Goal: Information Seeking & Learning: Check status

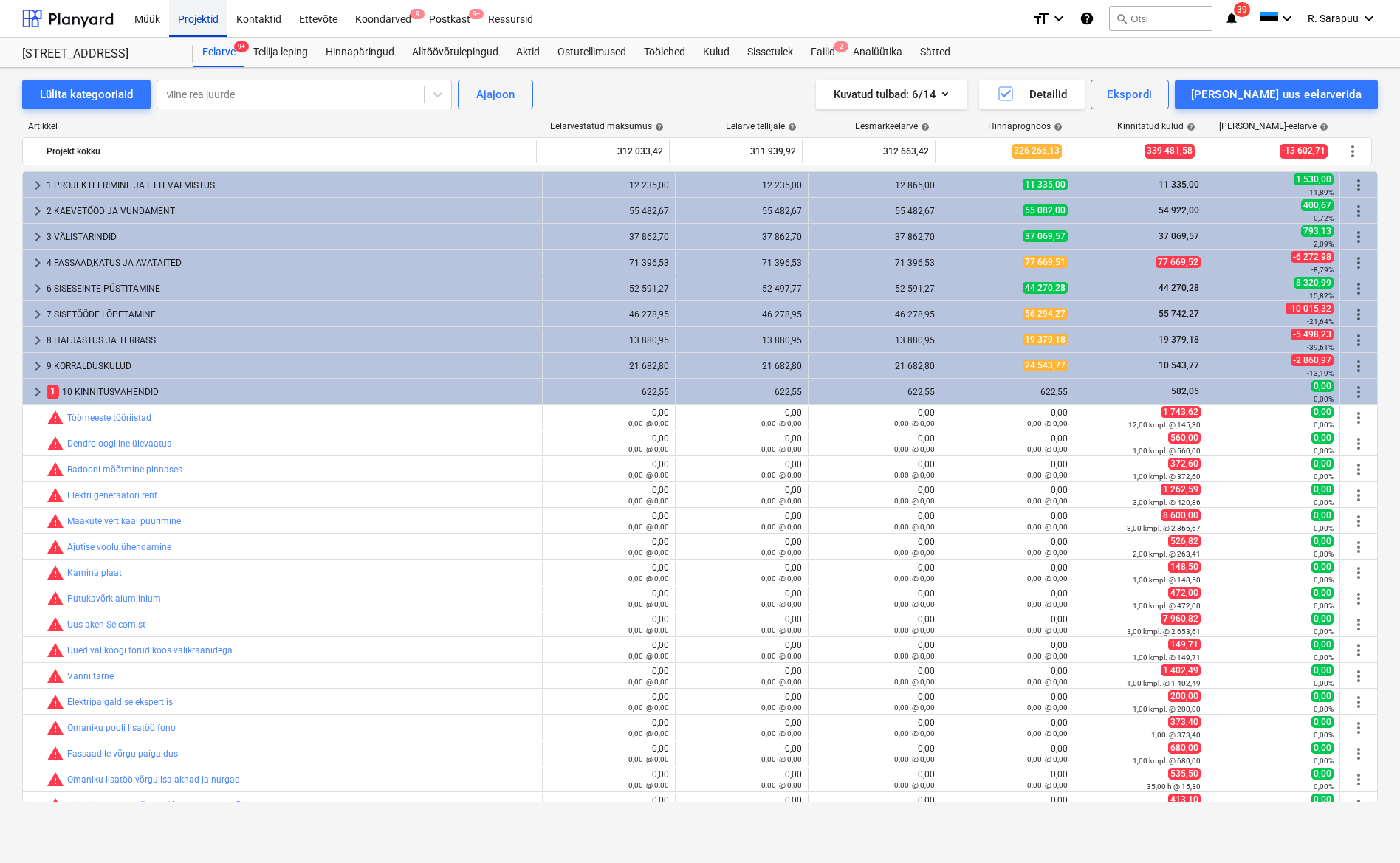
click at [209, 19] on div "Projektid" at bounding box center [198, 18] width 59 height 37
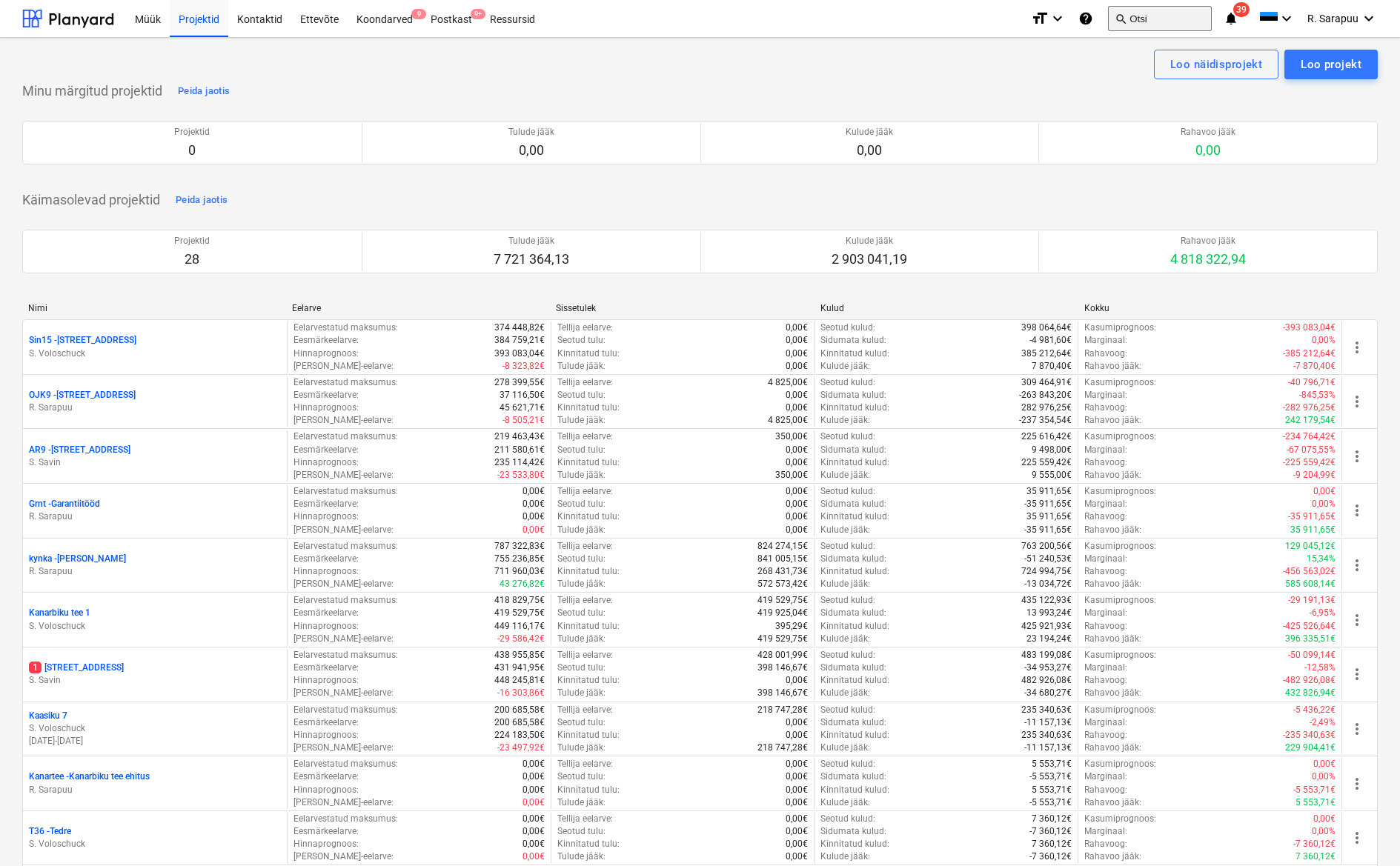
click at [1163, 11] on button "search Otsi" at bounding box center [1160, 19] width 104 height 26
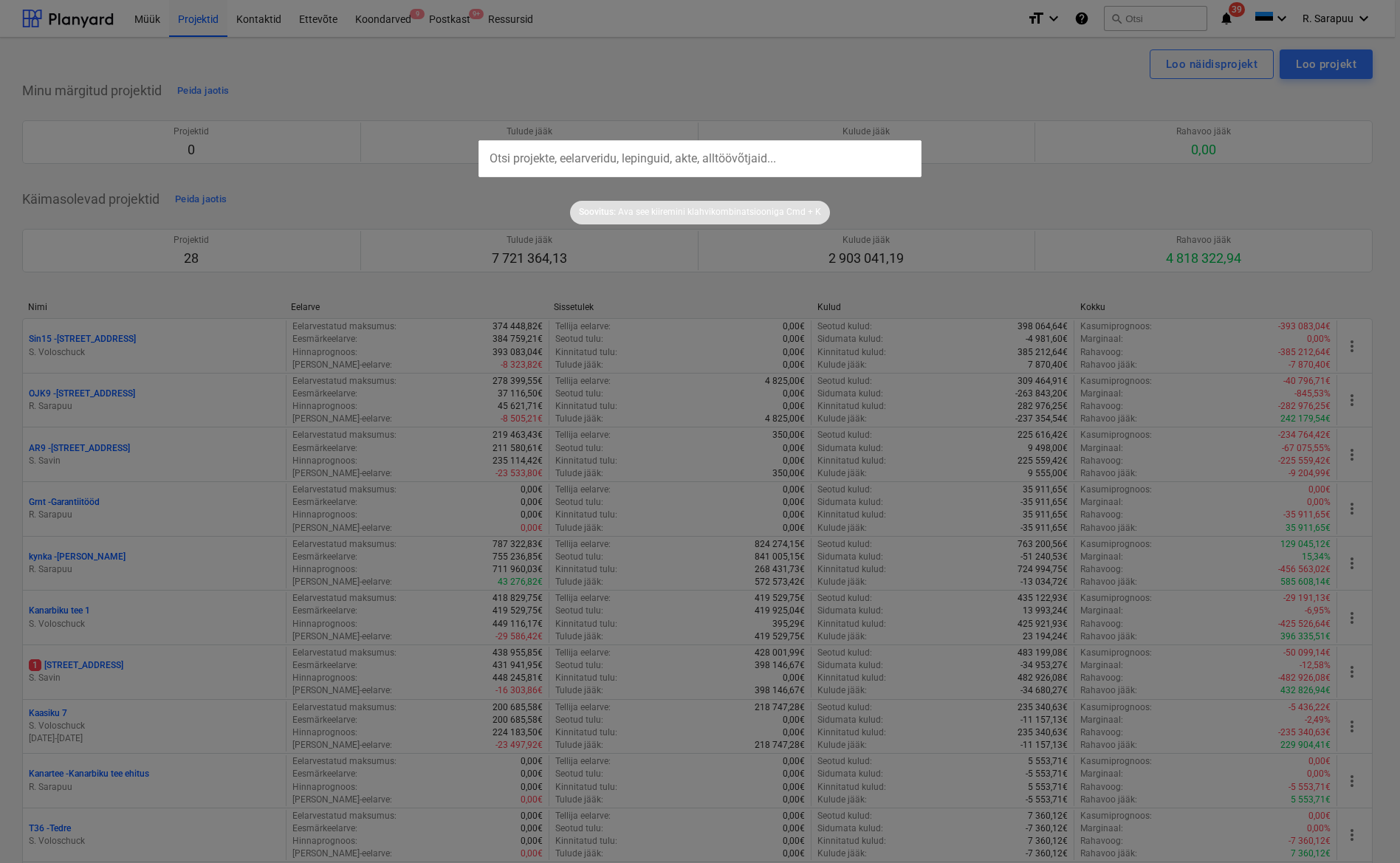
click at [1020, 73] on div at bounding box center [700, 432] width 1400 height 863
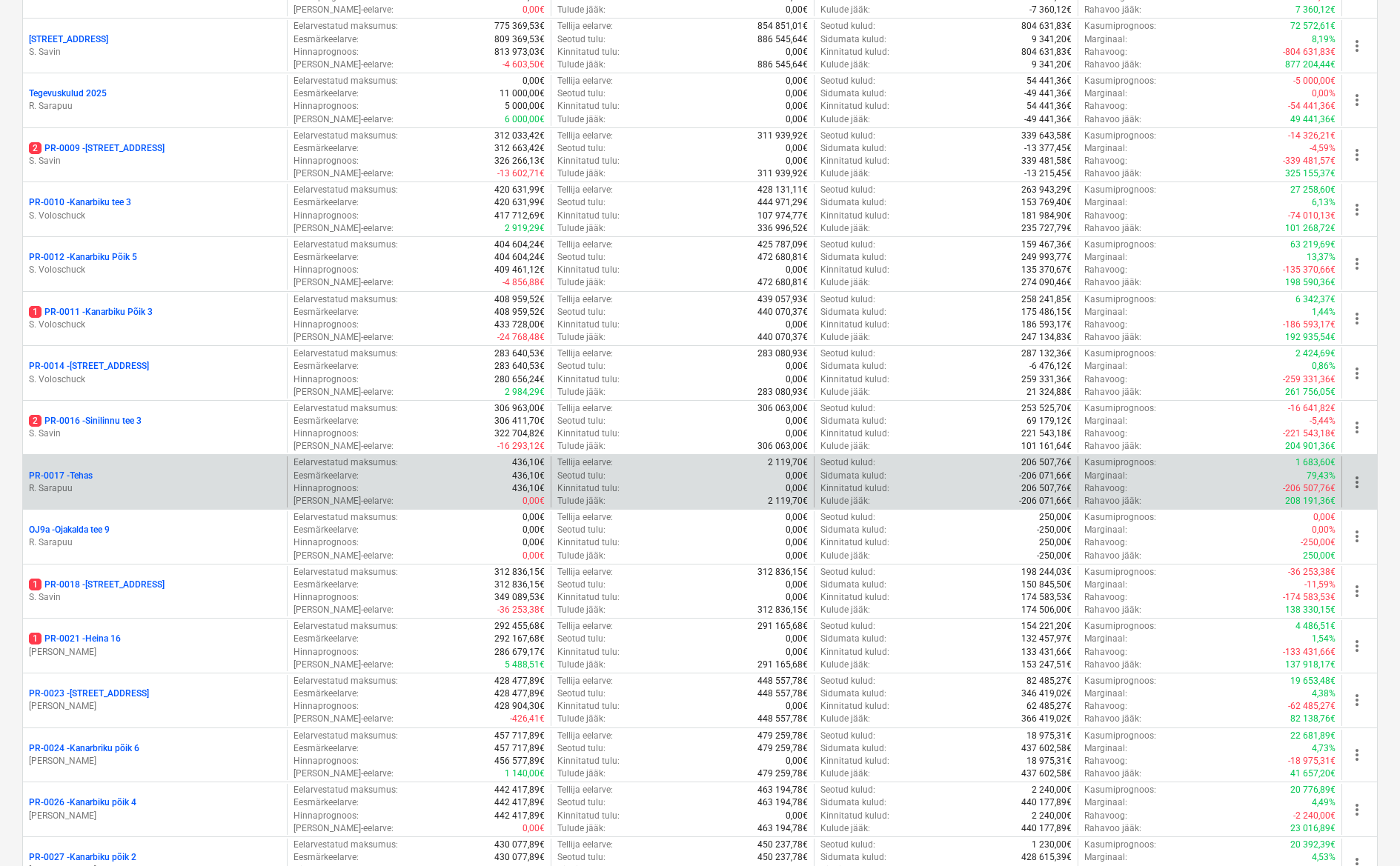
scroll to position [724, 0]
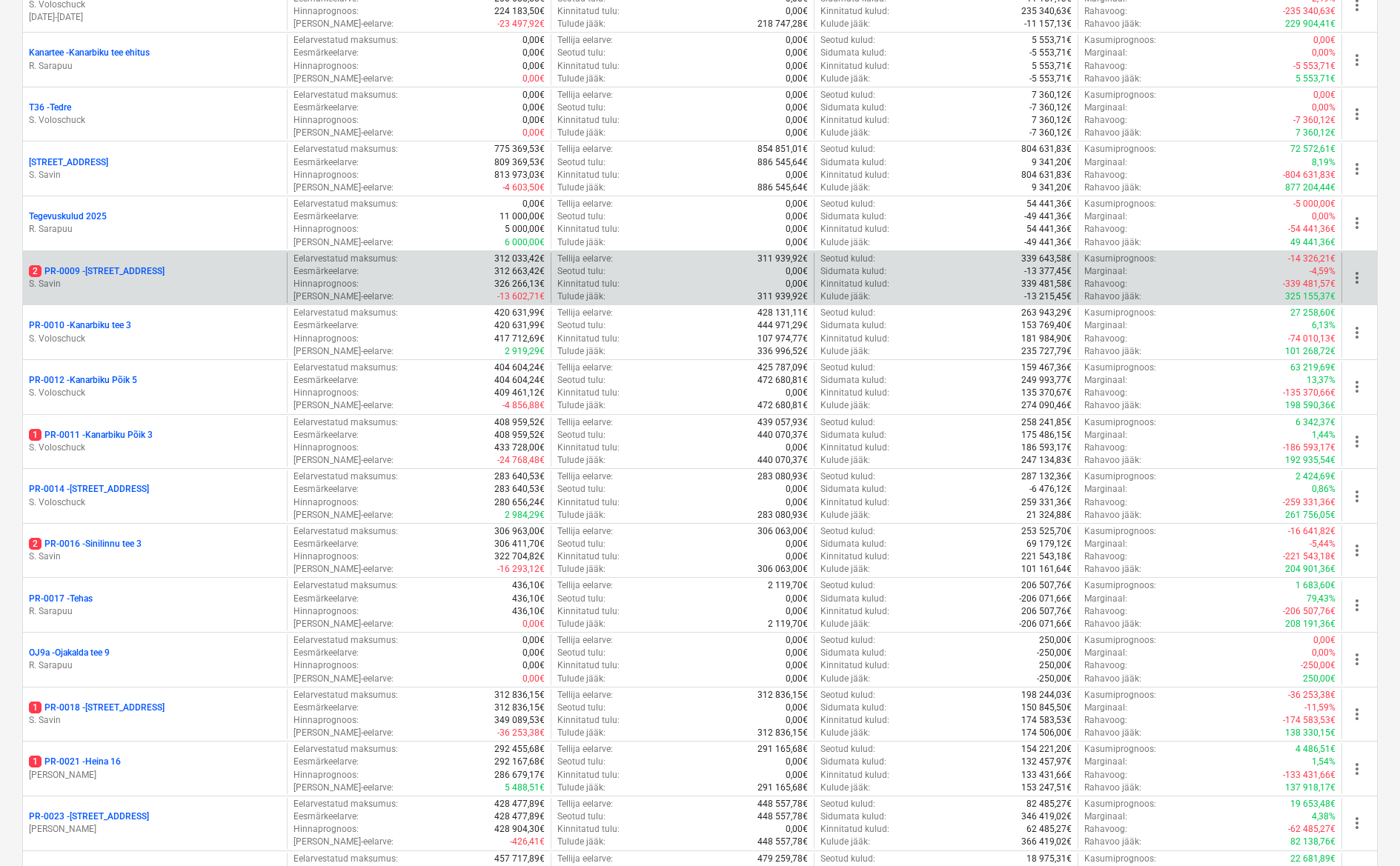
click at [114, 265] on p "2 PR-0009 - Pohla tee 4" at bounding box center [96, 271] width 135 height 13
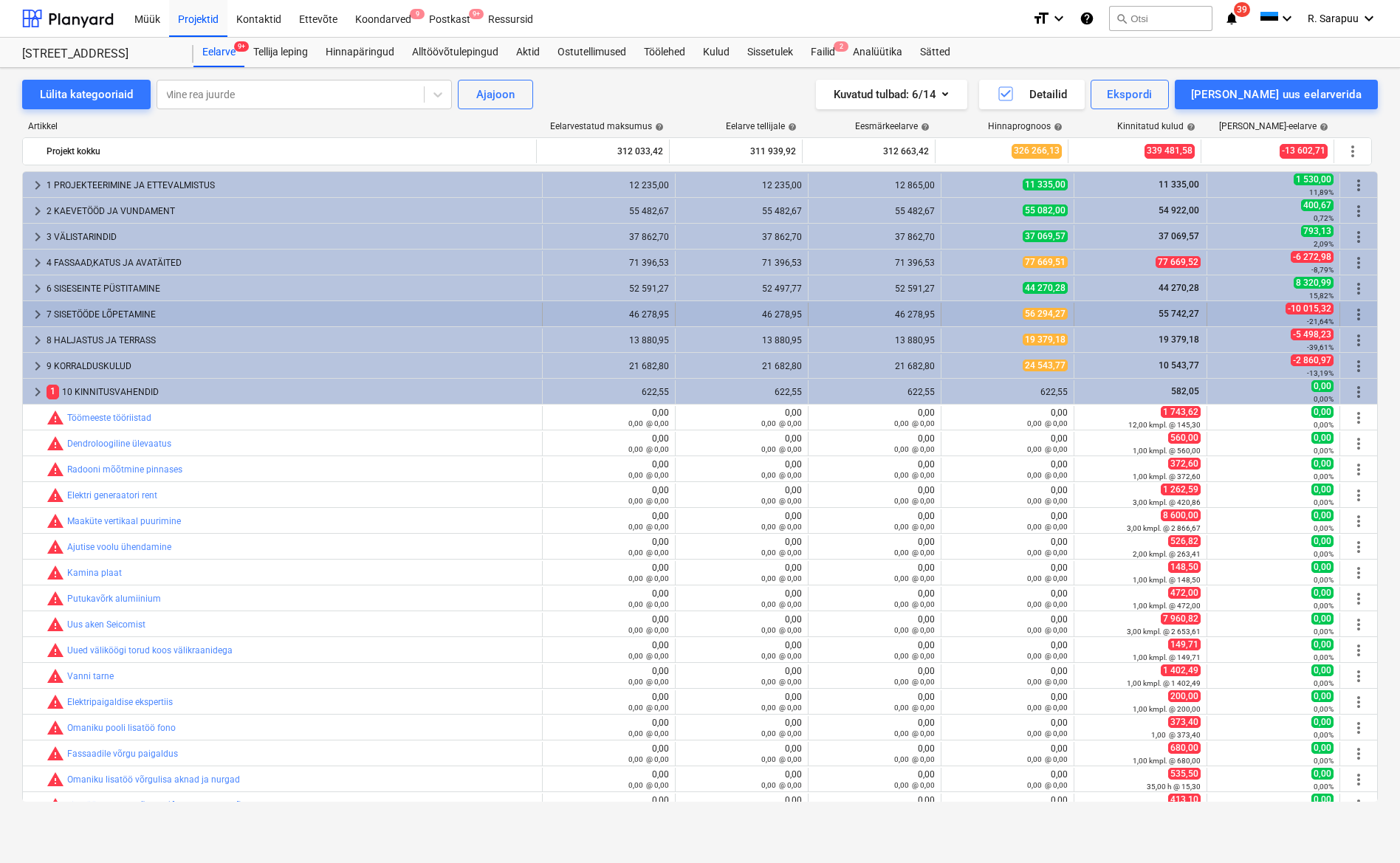
click at [35, 312] on span "keyboard_arrow_right" at bounding box center [37, 315] width 18 height 18
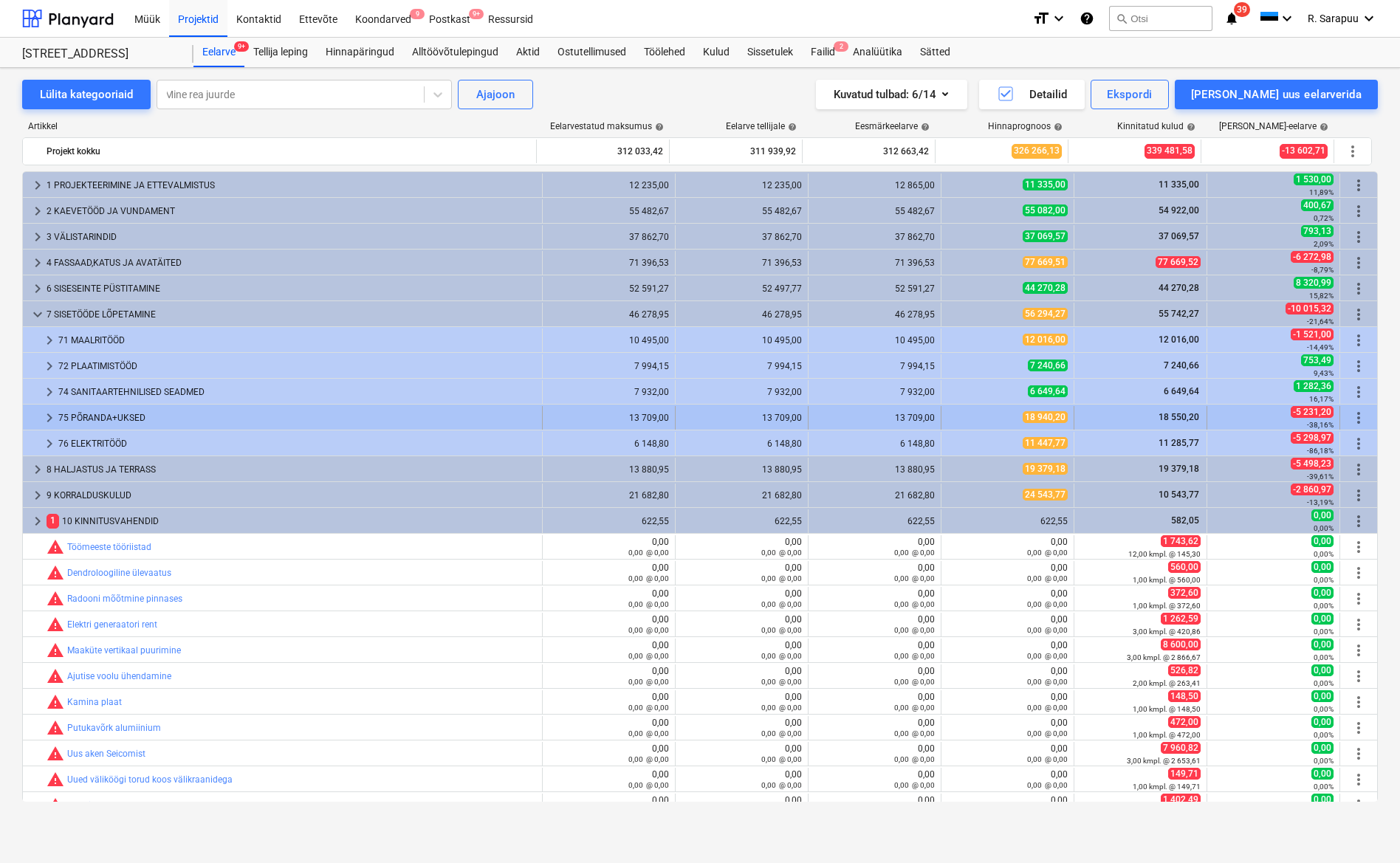
click at [48, 415] on span "keyboard_arrow_right" at bounding box center [49, 417] width 18 height 18
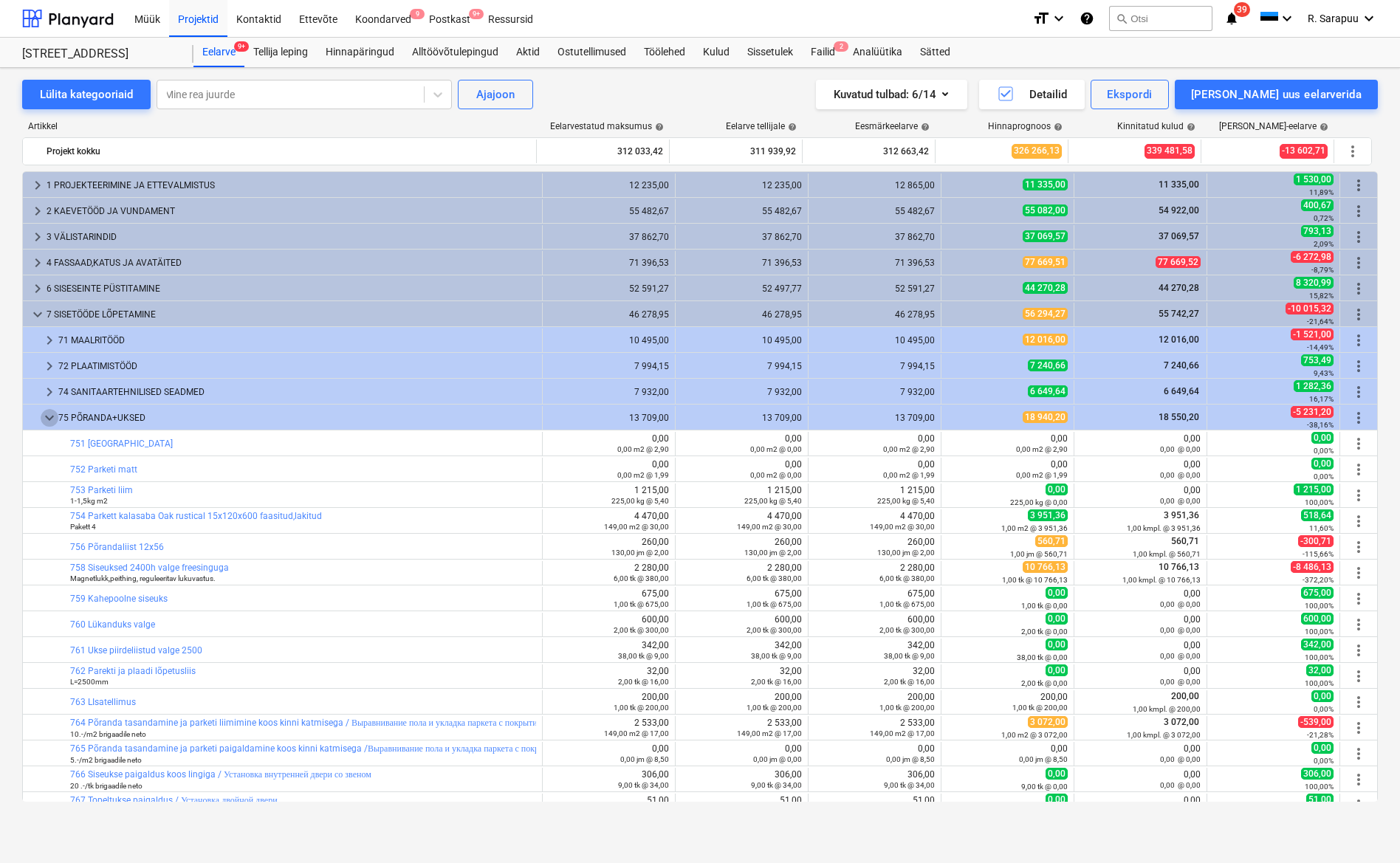
click at [48, 415] on span "keyboard_arrow_down" at bounding box center [49, 417] width 18 height 18
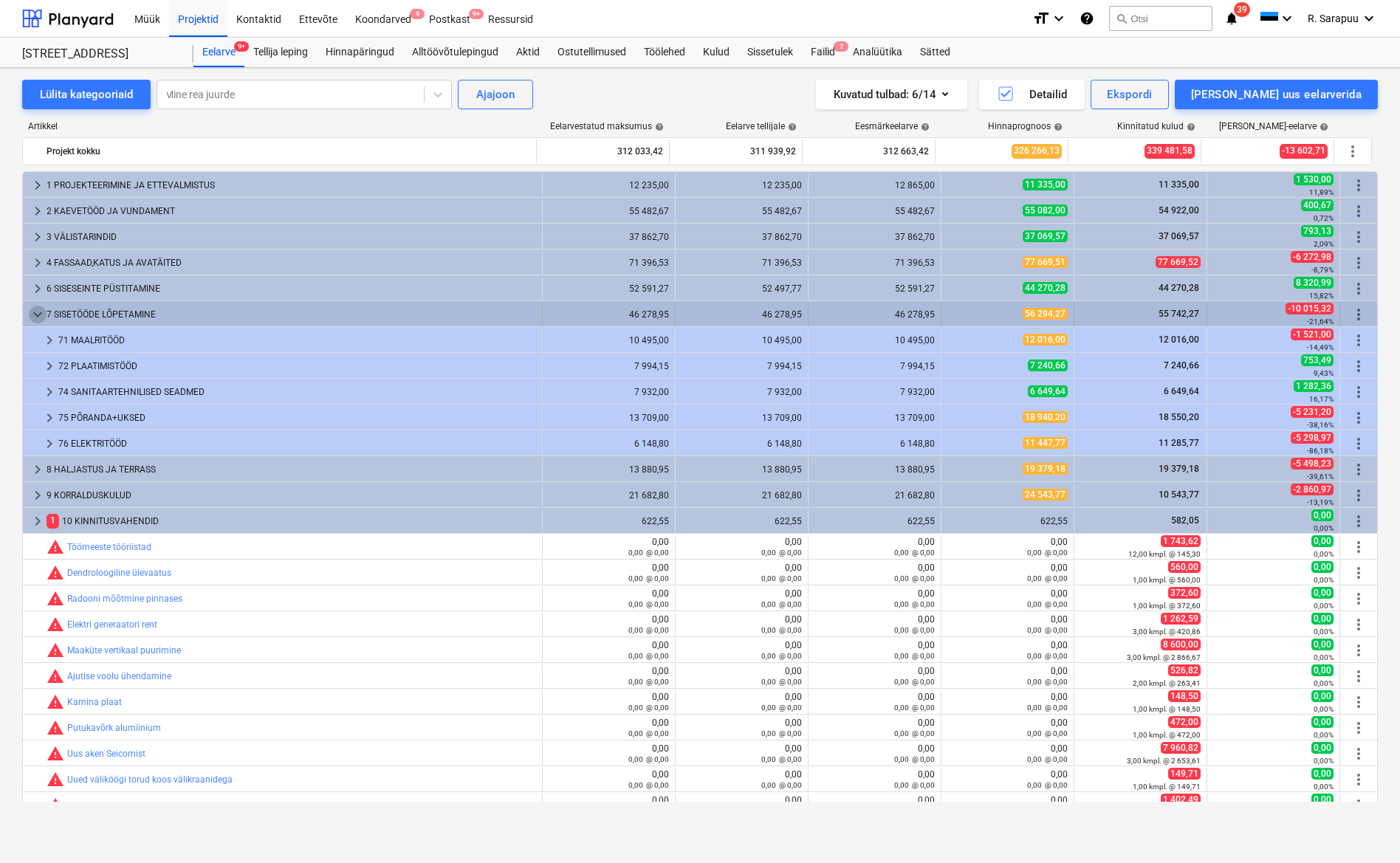
click at [46, 311] on span "keyboard_arrow_down" at bounding box center [37, 315] width 18 height 18
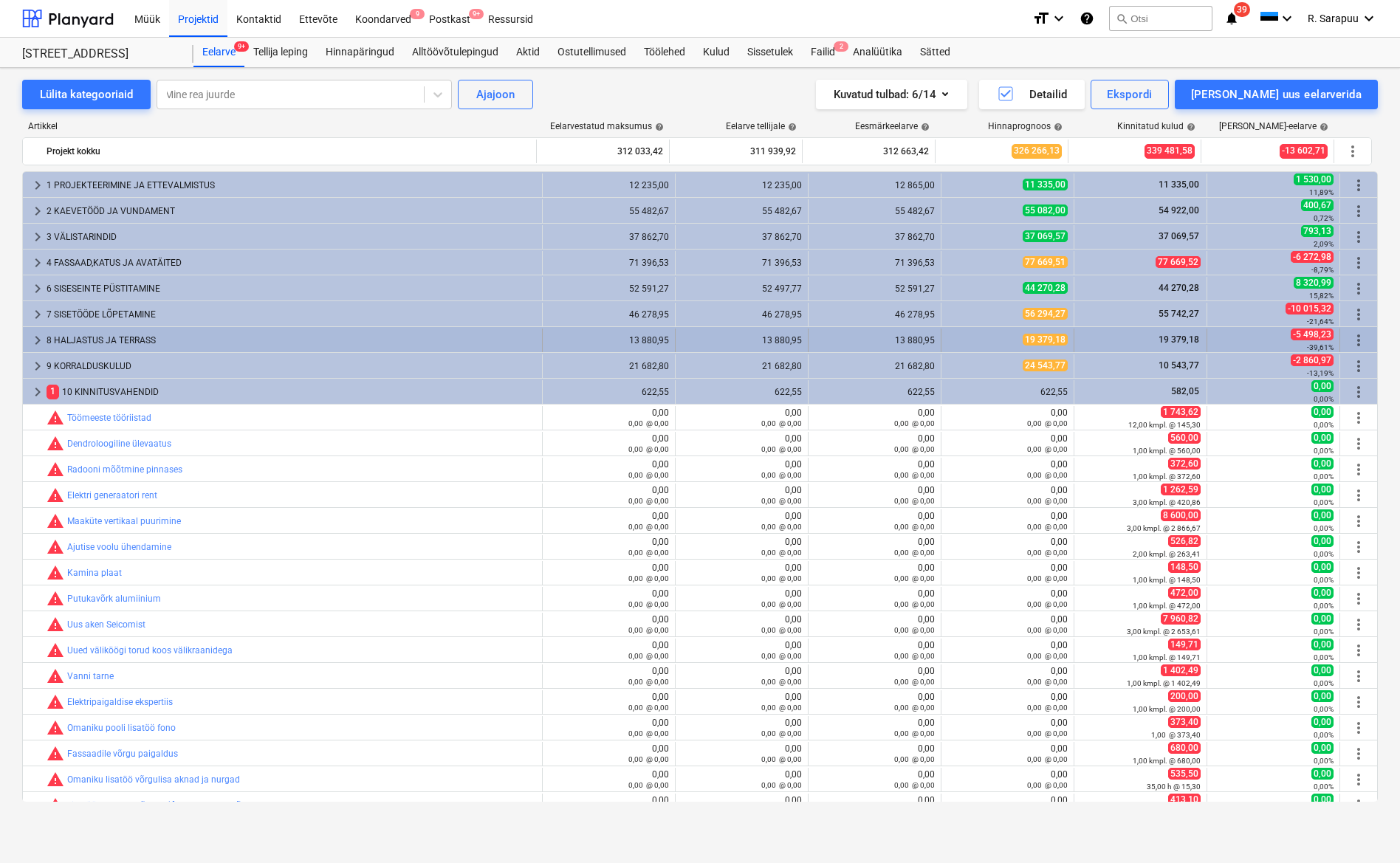
click at [46, 342] on span "keyboard_arrow_right" at bounding box center [37, 340] width 18 height 18
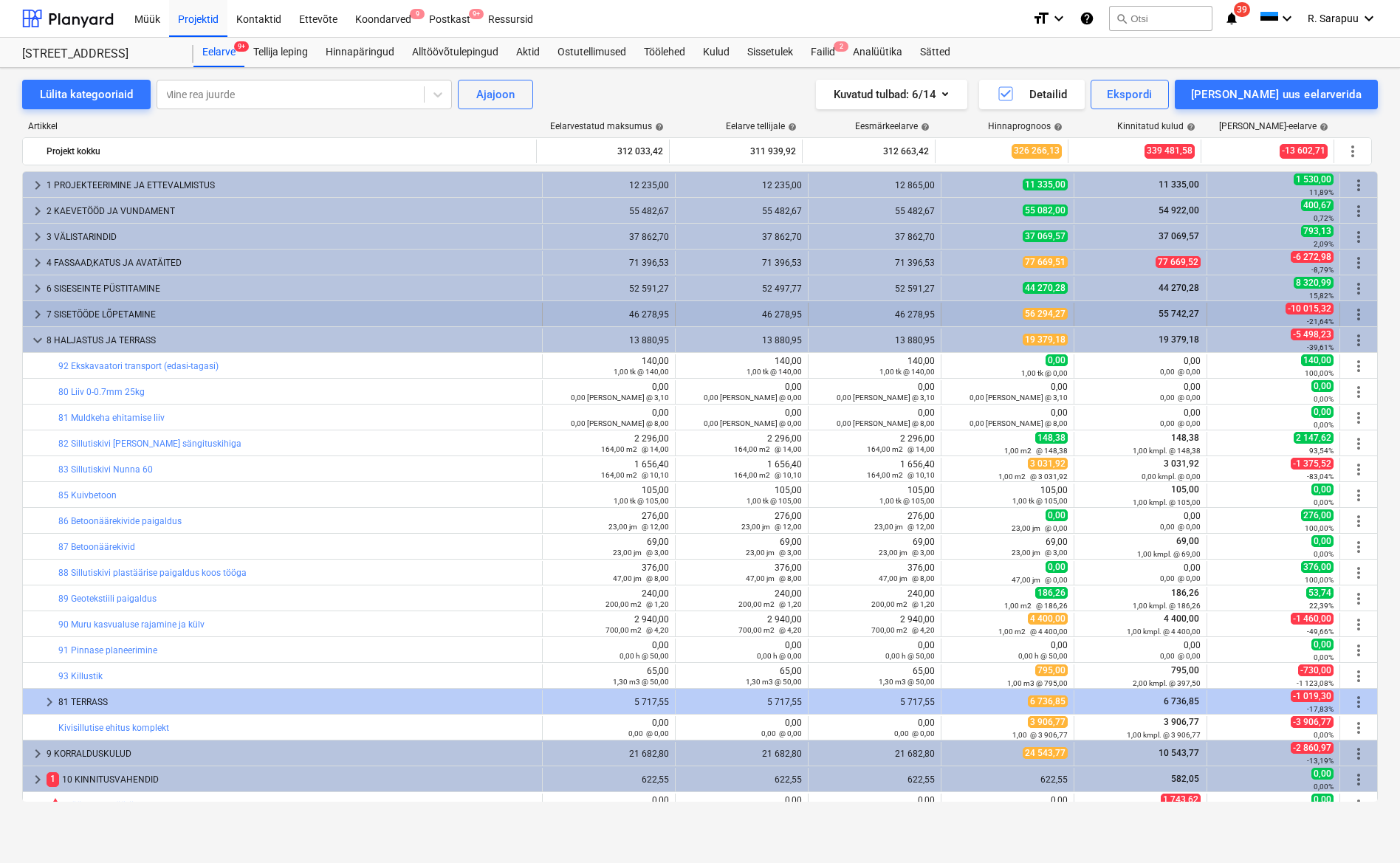
click at [42, 310] on span "keyboard_arrow_right" at bounding box center [37, 315] width 18 height 18
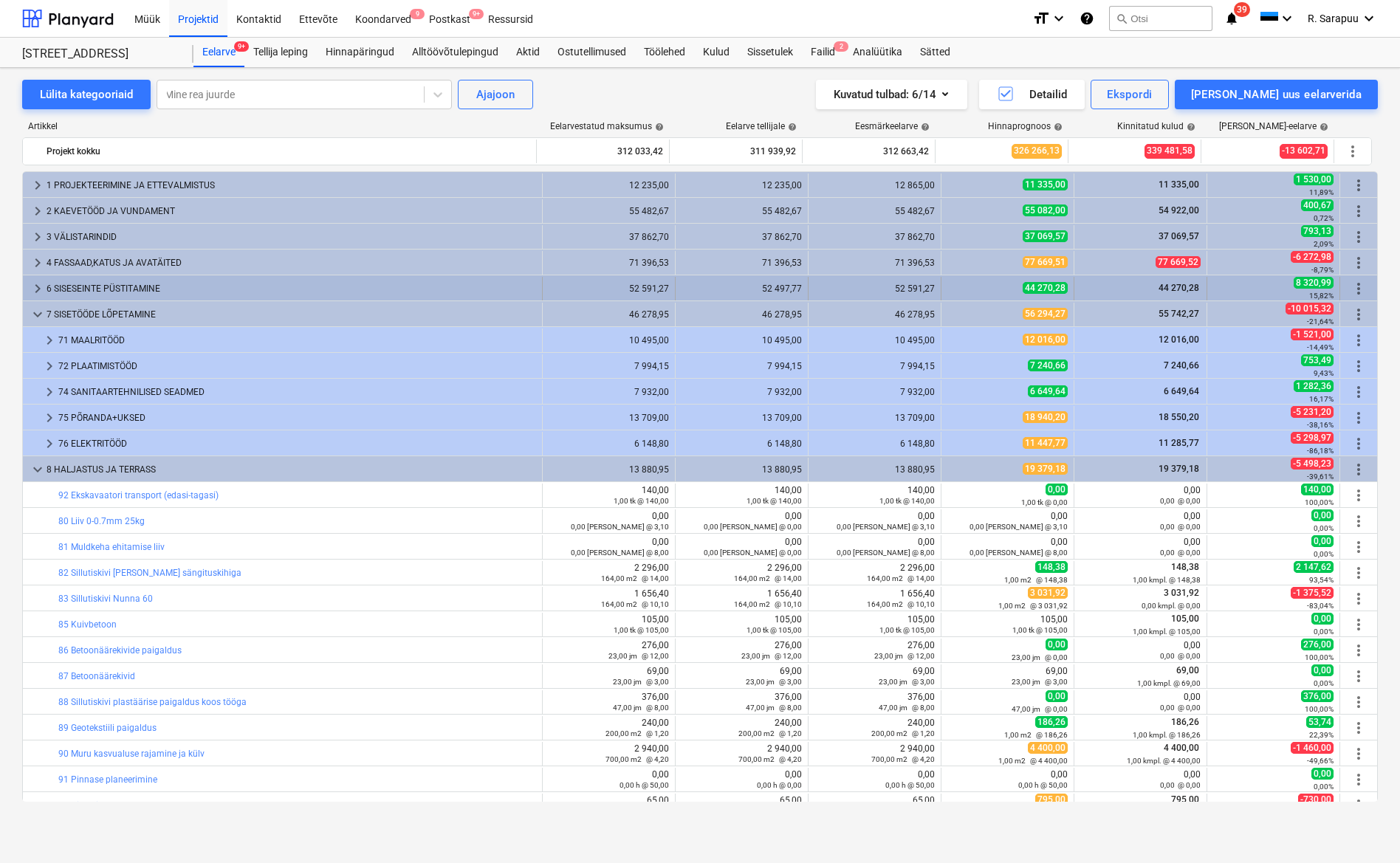
click at [39, 298] on div "keyboard_arrow_right" at bounding box center [37, 289] width 18 height 24
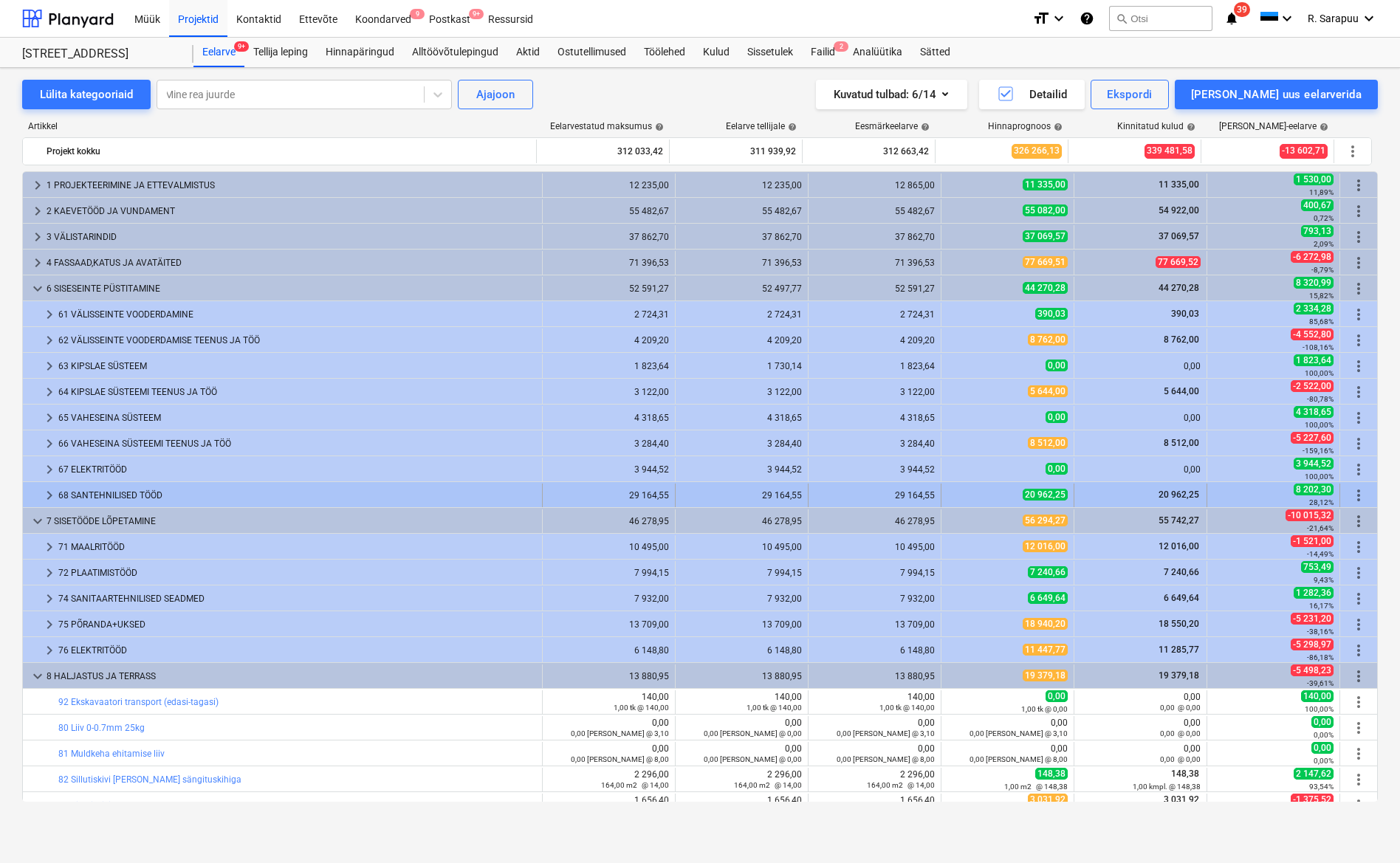
click at [54, 489] on span "keyboard_arrow_right" at bounding box center [49, 495] width 18 height 18
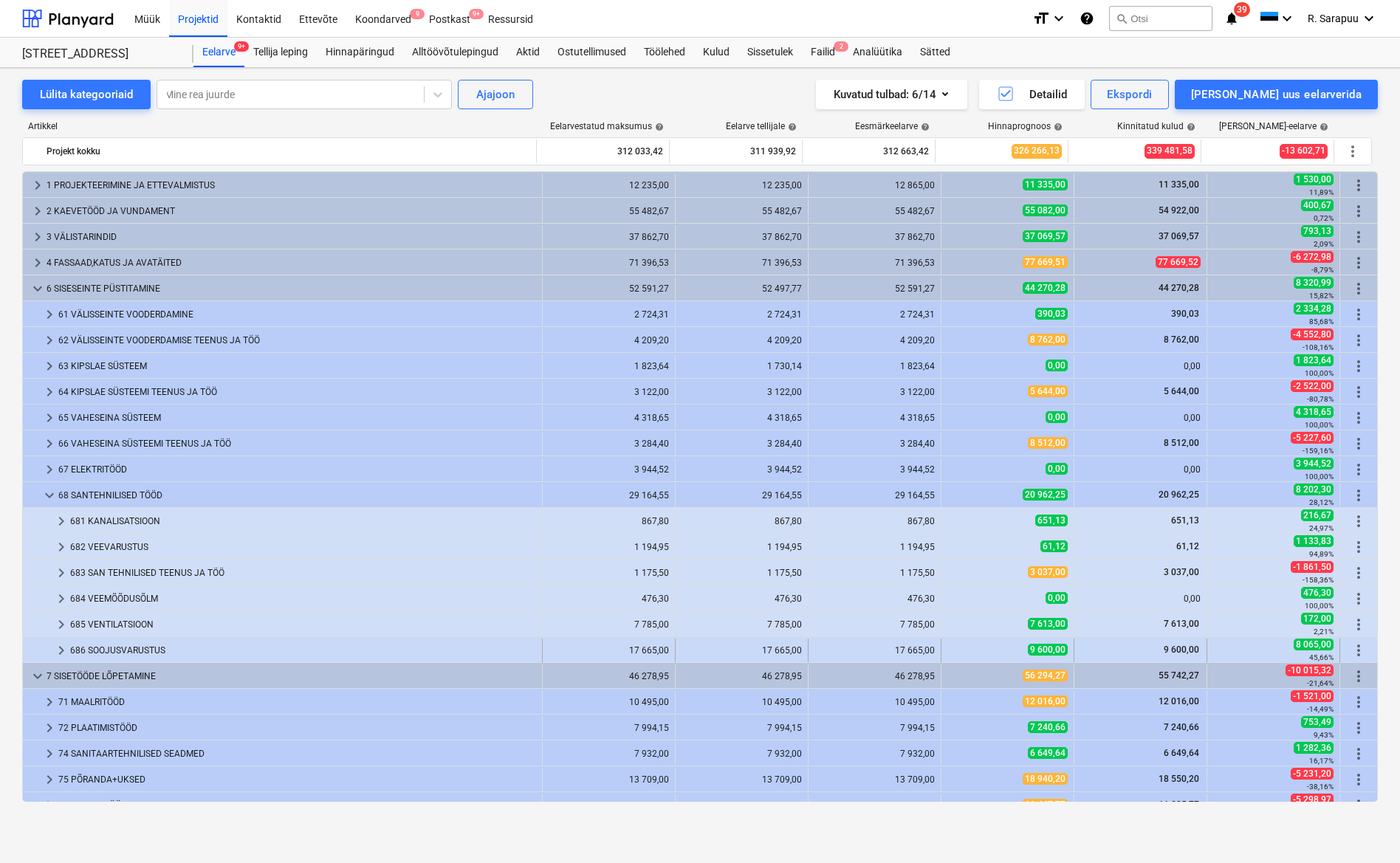
click at [59, 645] on span "keyboard_arrow_right" at bounding box center [61, 650] width 18 height 18
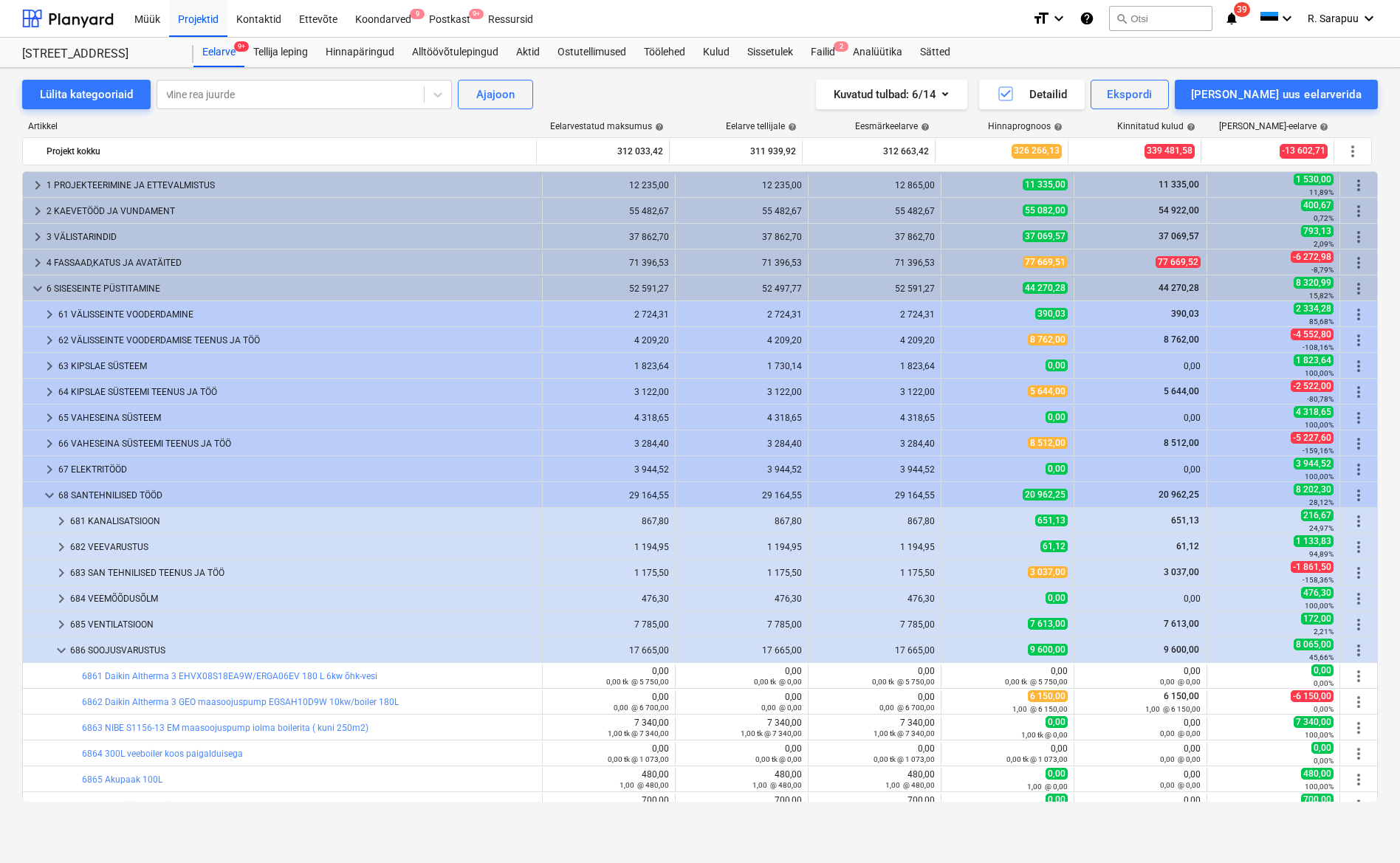
scroll to position [103, 0]
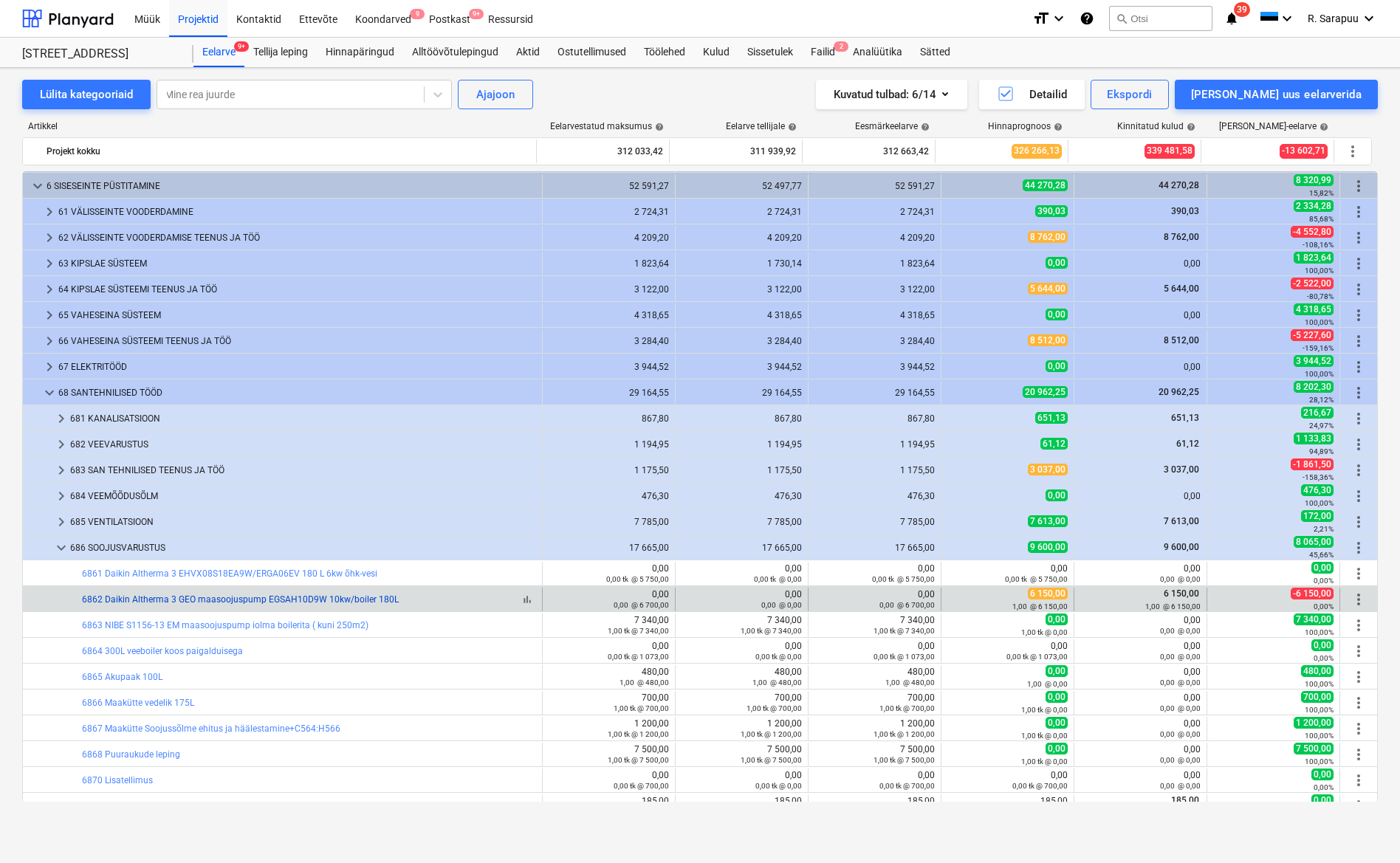
click at [242, 603] on link "6862 Daikin Altherma 3 GEO maasoojuspump EGSAH10D9W 10kw/boiler 180L" at bounding box center [241, 599] width 317 height 10
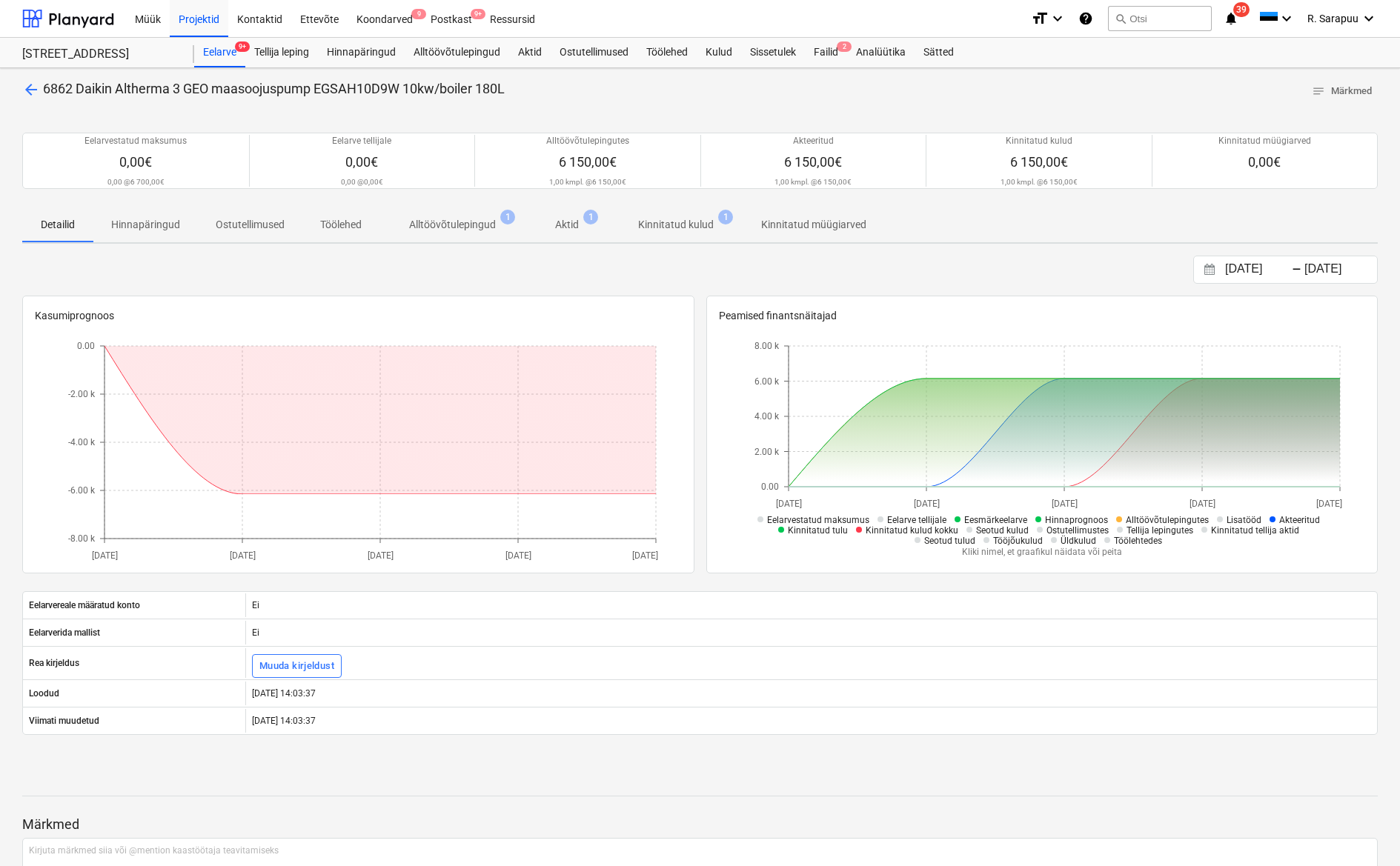
click at [666, 227] on p "Kinnitatud kulud" at bounding box center [676, 225] width 76 height 15
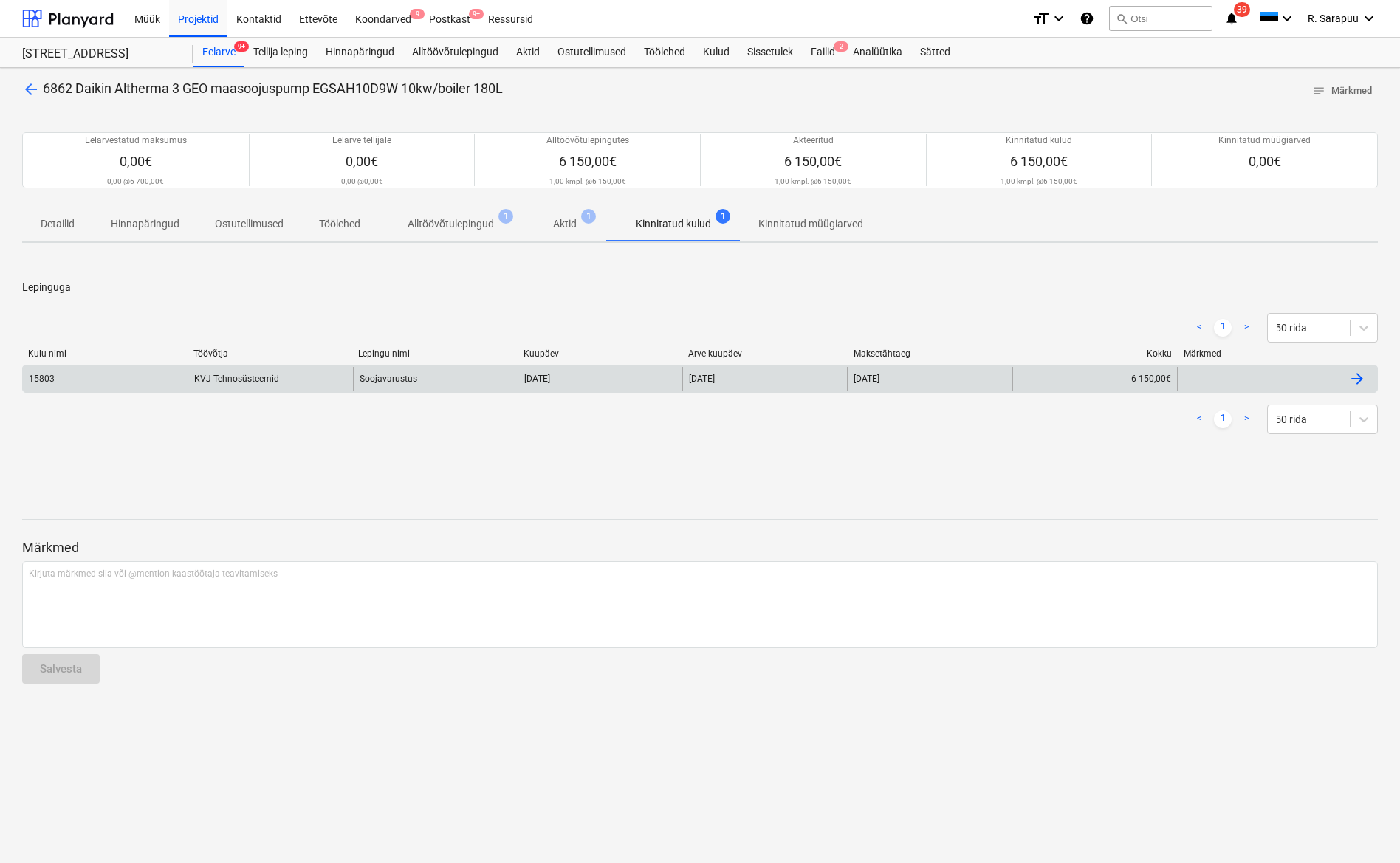
click at [271, 381] on div "KVJ Tehnosüsteemid" at bounding box center [270, 379] width 165 height 24
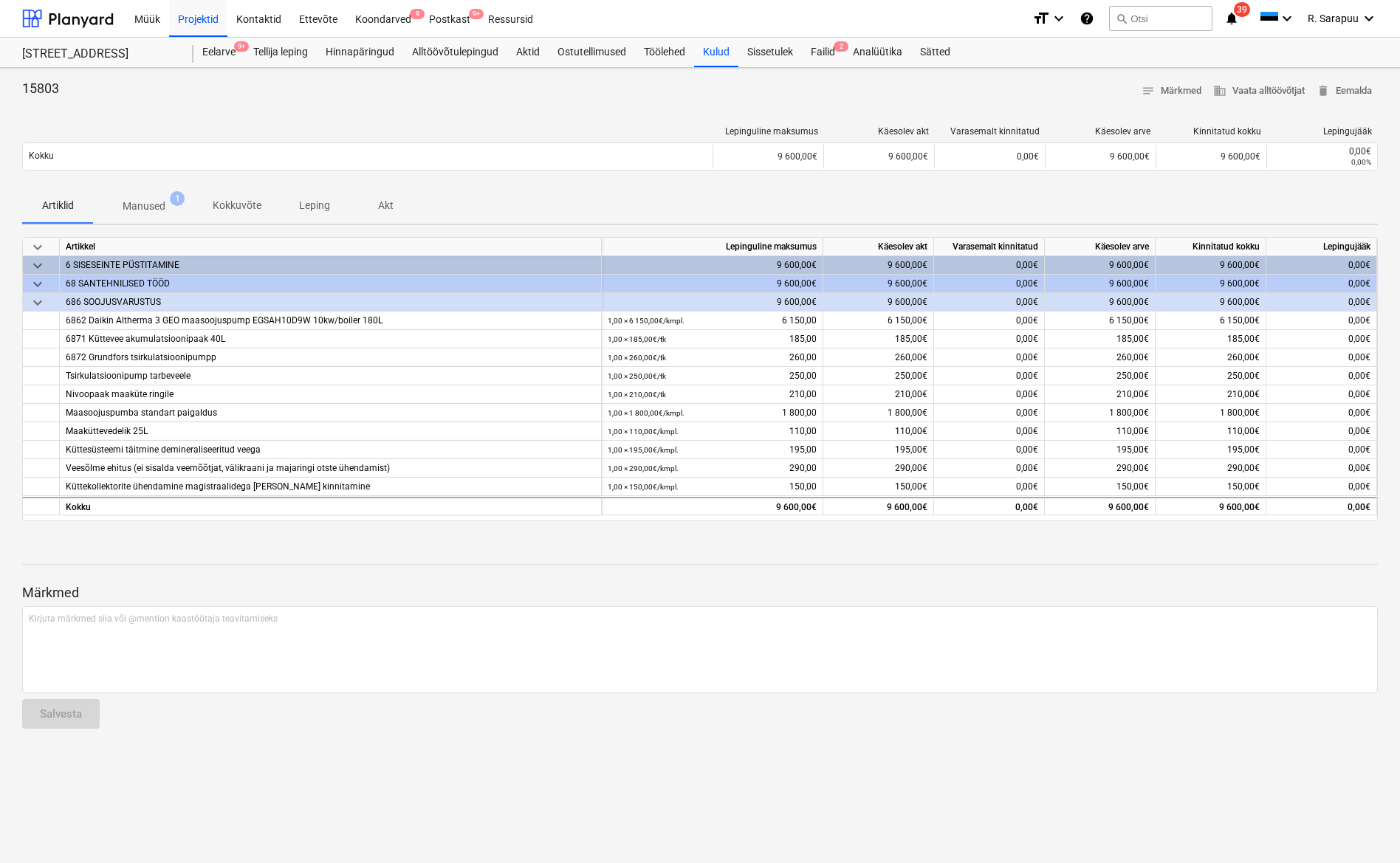
click at [158, 198] on span "Manused 1" at bounding box center [144, 205] width 102 height 26
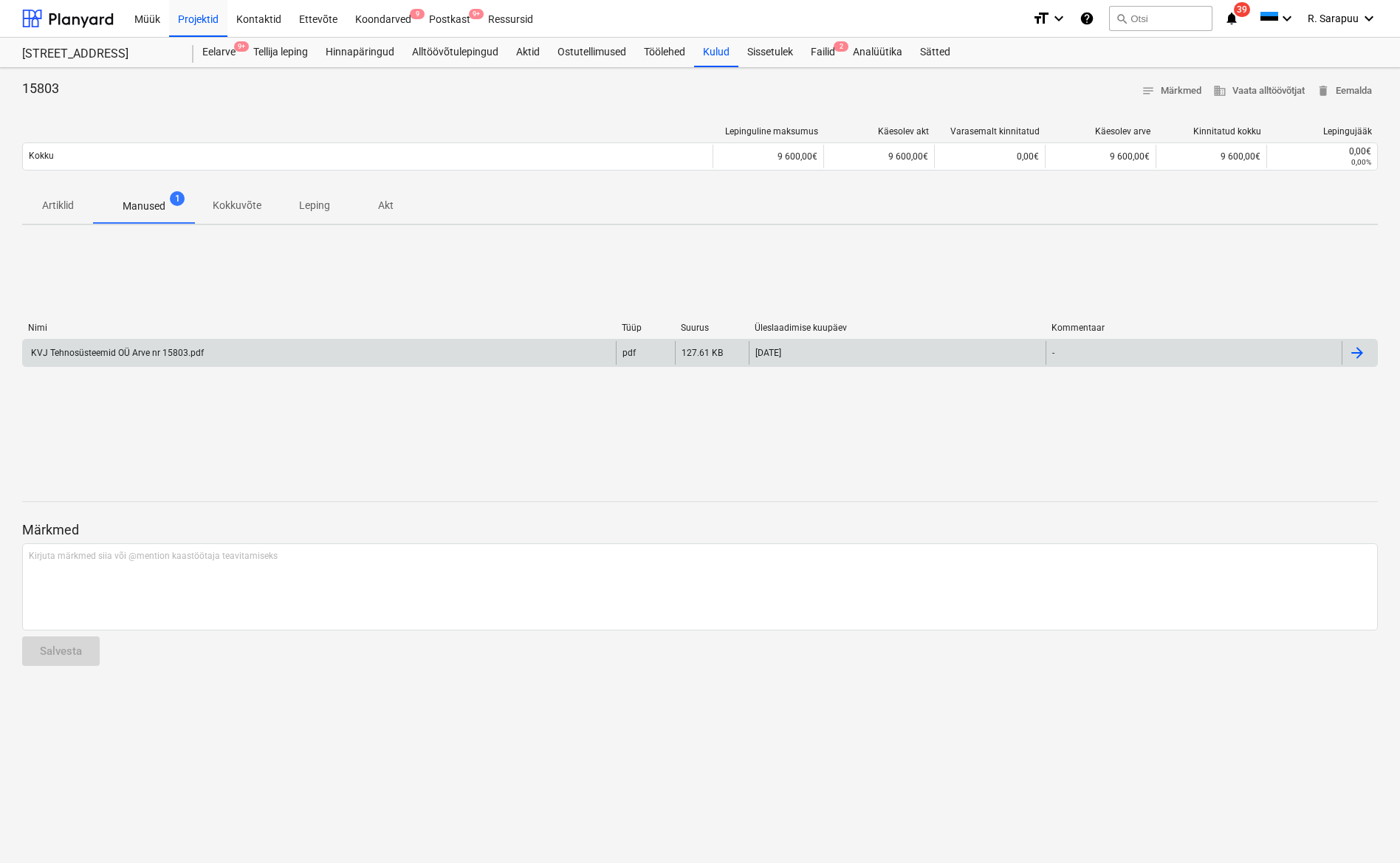
click at [126, 352] on div "KVJ Tehnosüsteemid OÜ Arve nr 15803.pdf" at bounding box center [116, 353] width 175 height 10
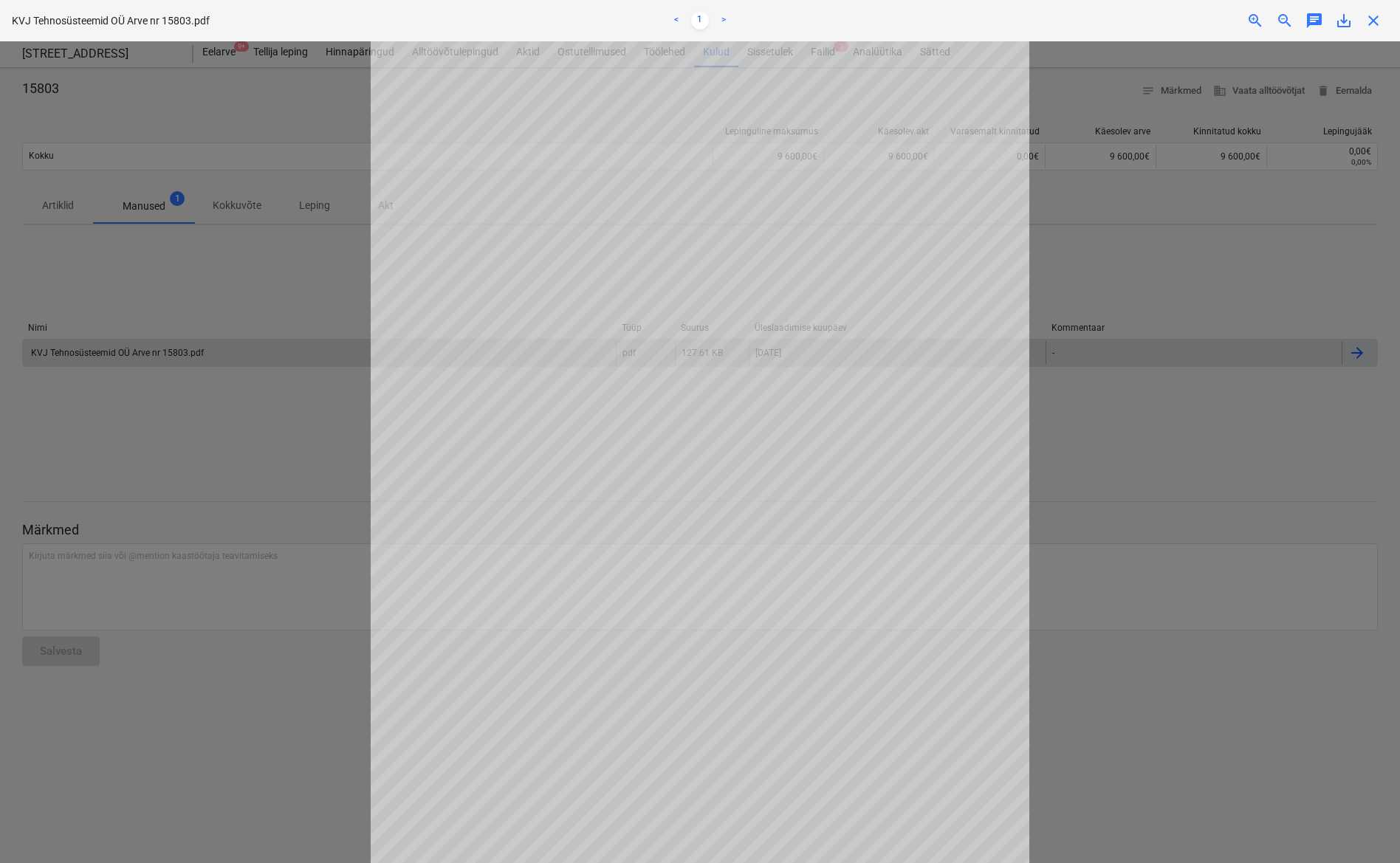
click at [1368, 20] on span "close" at bounding box center [1373, 20] width 18 height 18
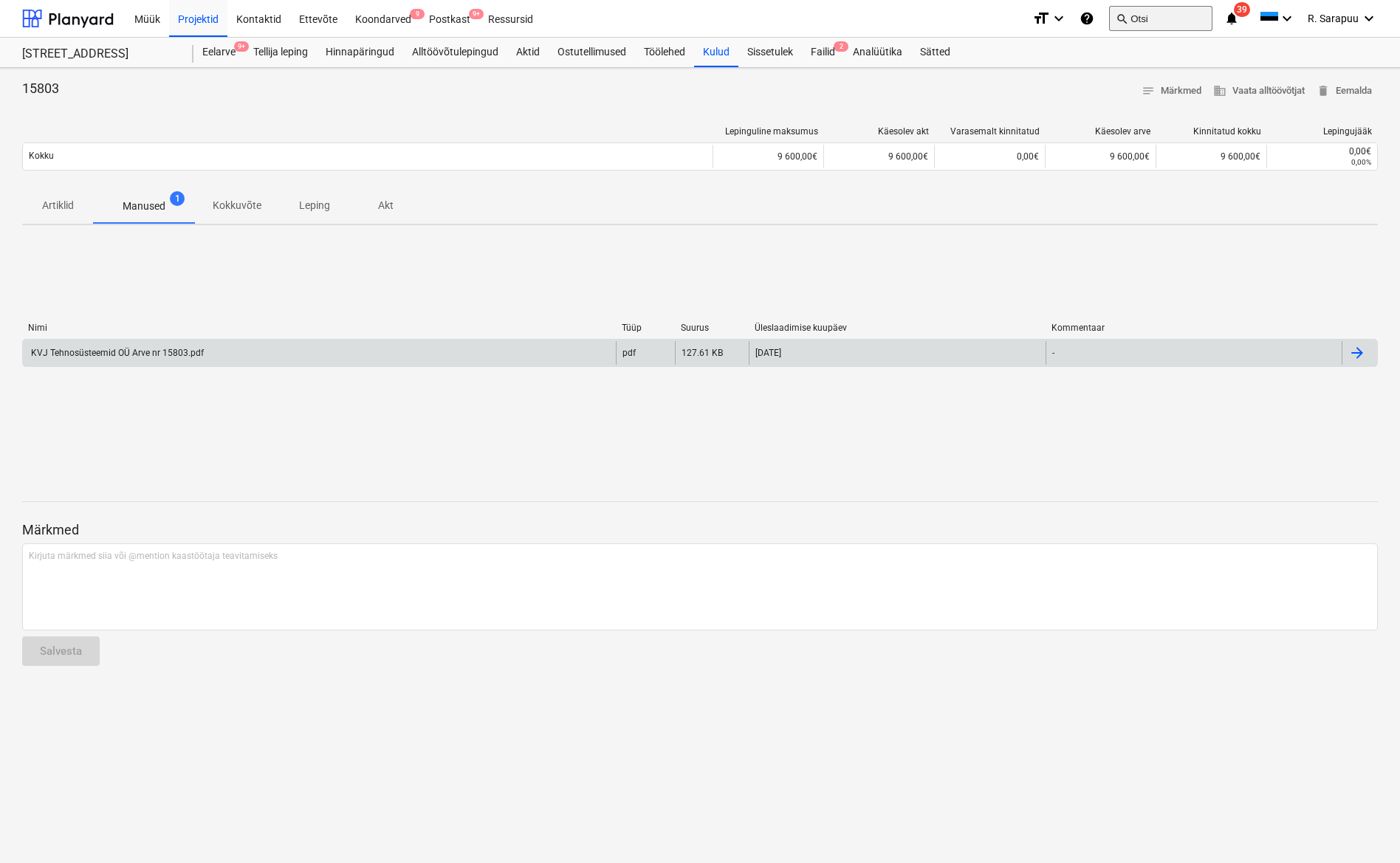
click at [1152, 24] on button "search Otsi" at bounding box center [1161, 19] width 103 height 25
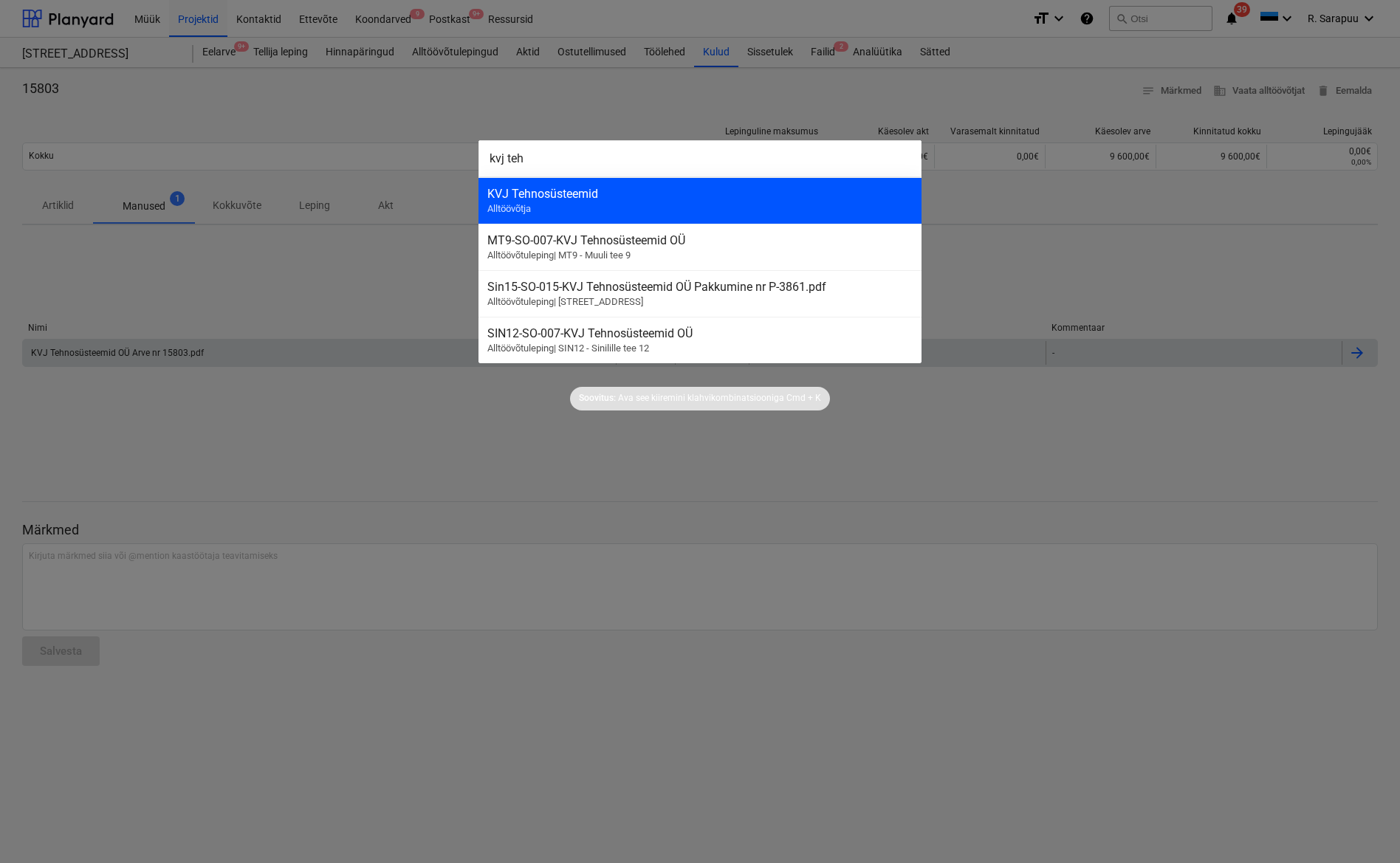
type input "kvj teh"
click at [535, 200] on div "KVJ Tehnosüsteemid" at bounding box center [700, 193] width 426 height 14
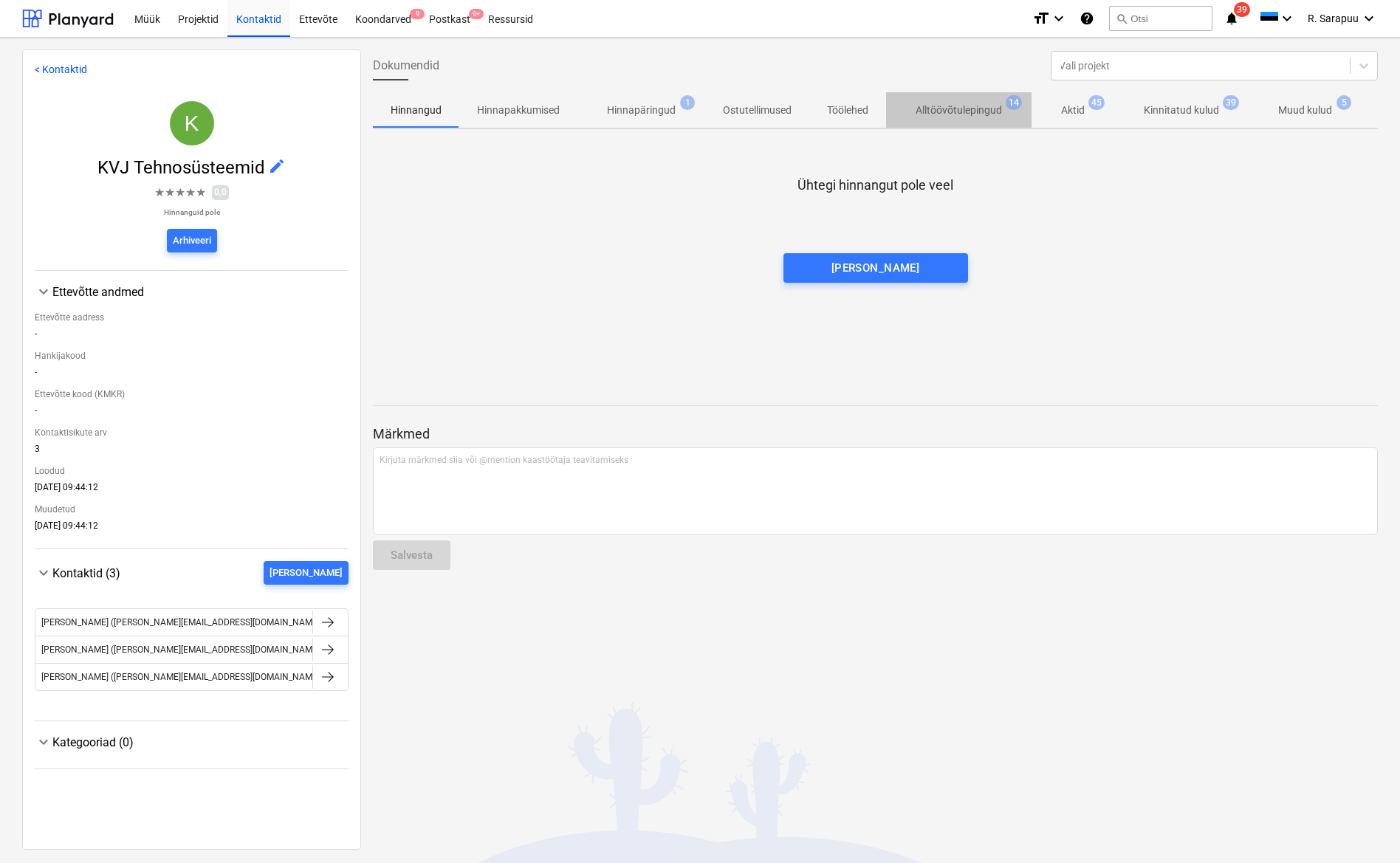
click at [967, 115] on p "Alltöövõtulepingud" at bounding box center [959, 110] width 86 height 15
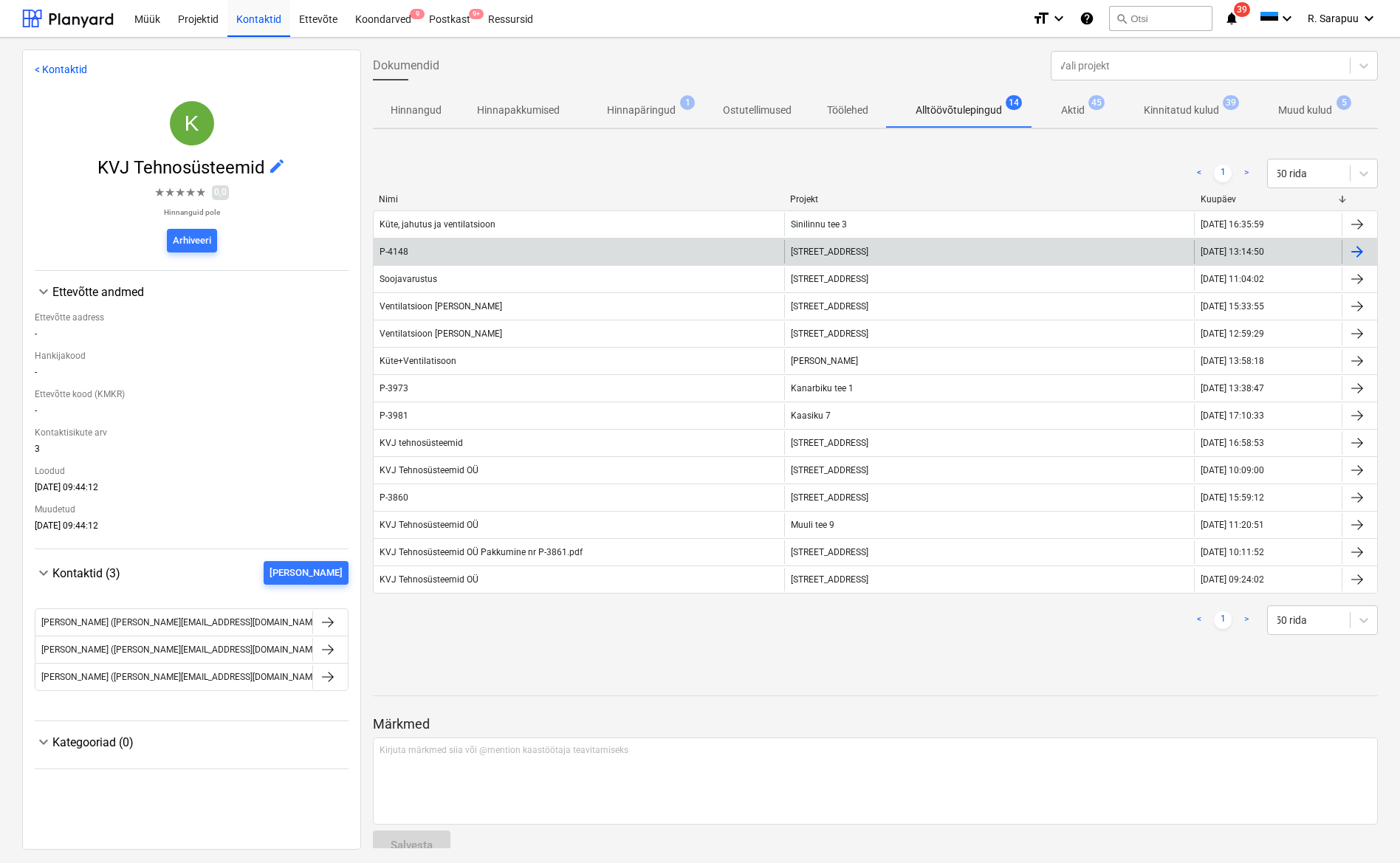
click at [411, 258] on div "P-4148" at bounding box center [579, 252] width 410 height 24
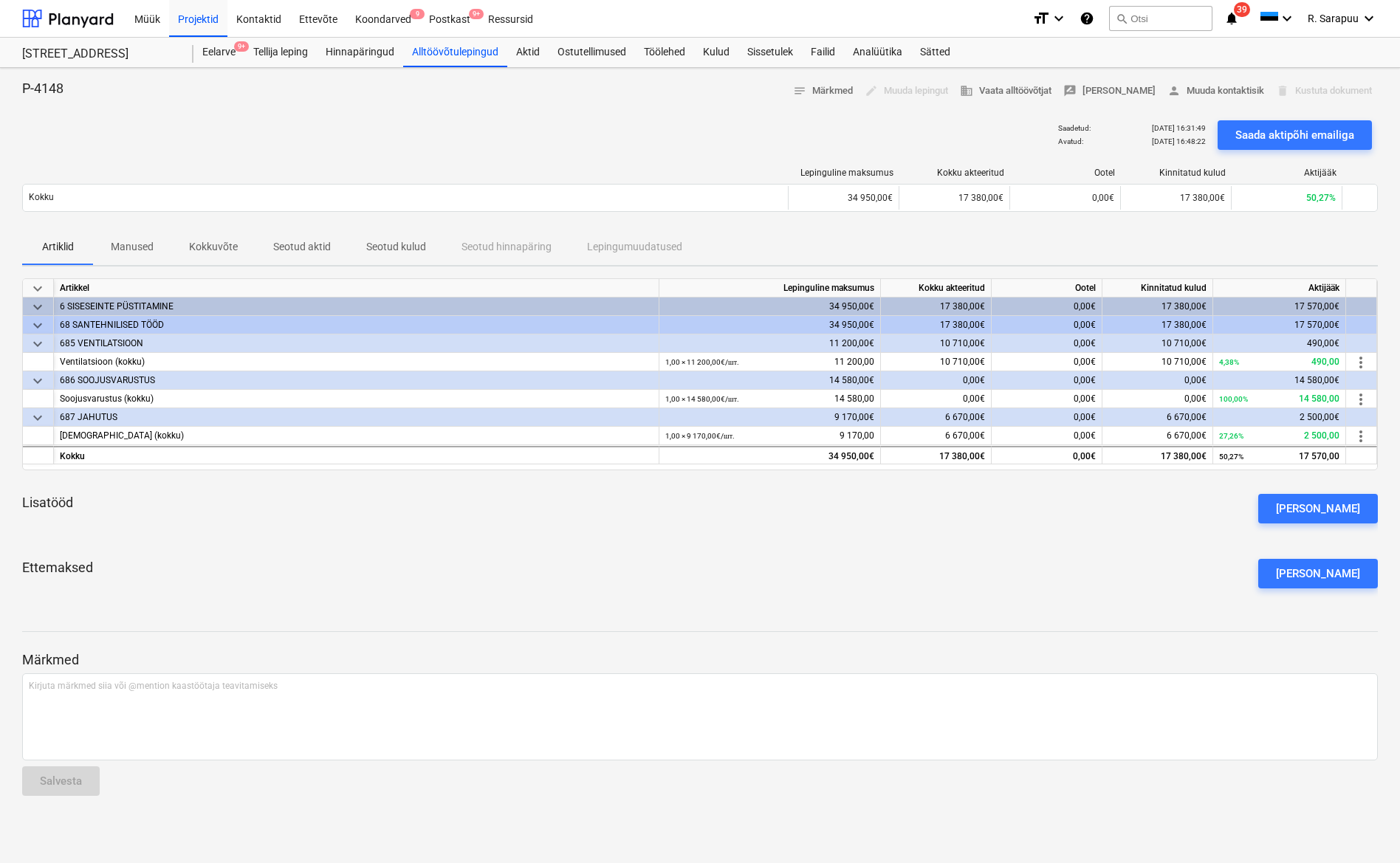
click at [129, 249] on p "Manused" at bounding box center [132, 247] width 43 height 15
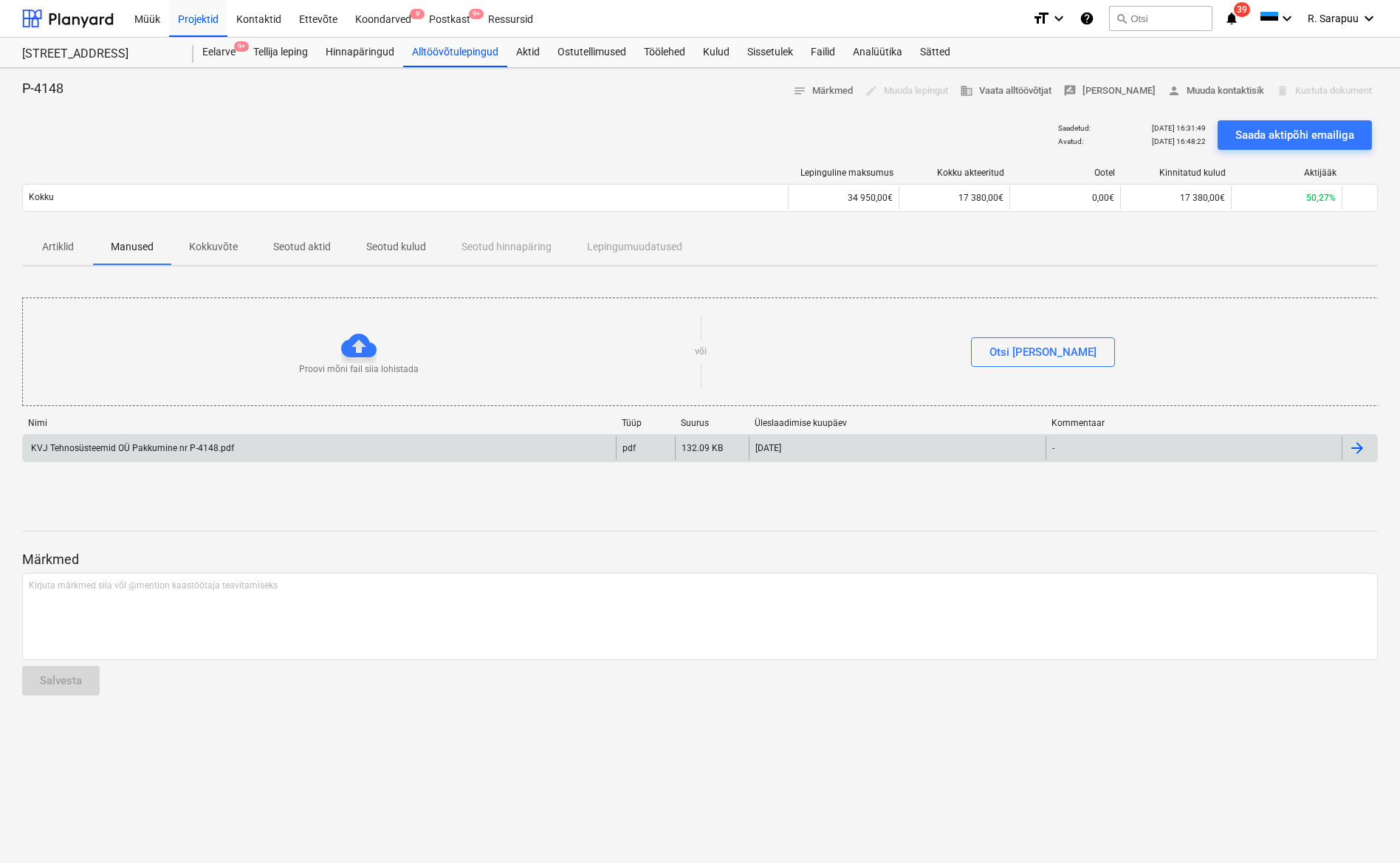
click at [123, 449] on div "KVJ Tehnosüsteemid OÜ Pakkumine nr P-4148.pdf" at bounding box center [131, 448] width 205 height 10
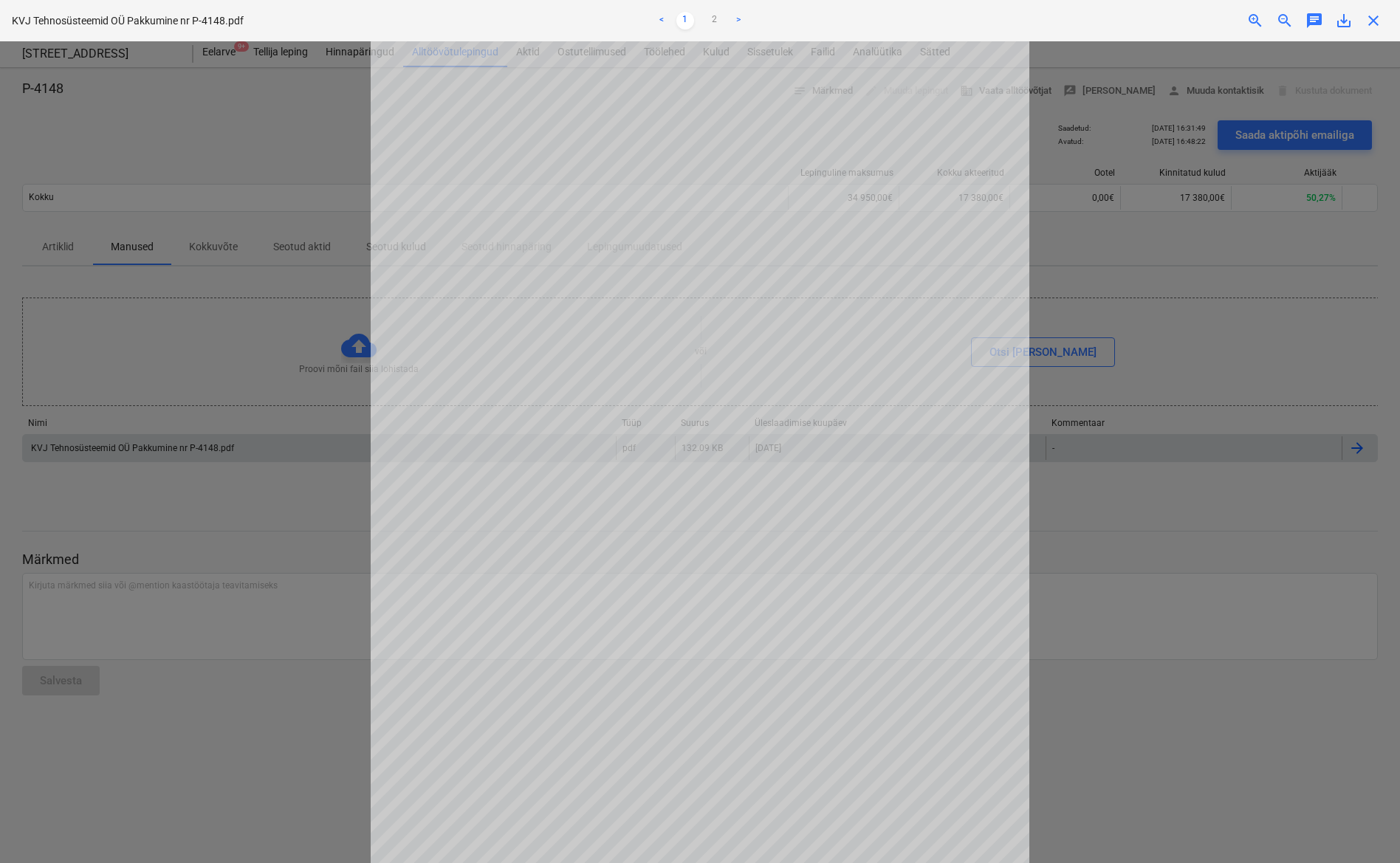
scroll to position [114, 0]
click at [277, 407] on div at bounding box center [700, 452] width 1400 height 821
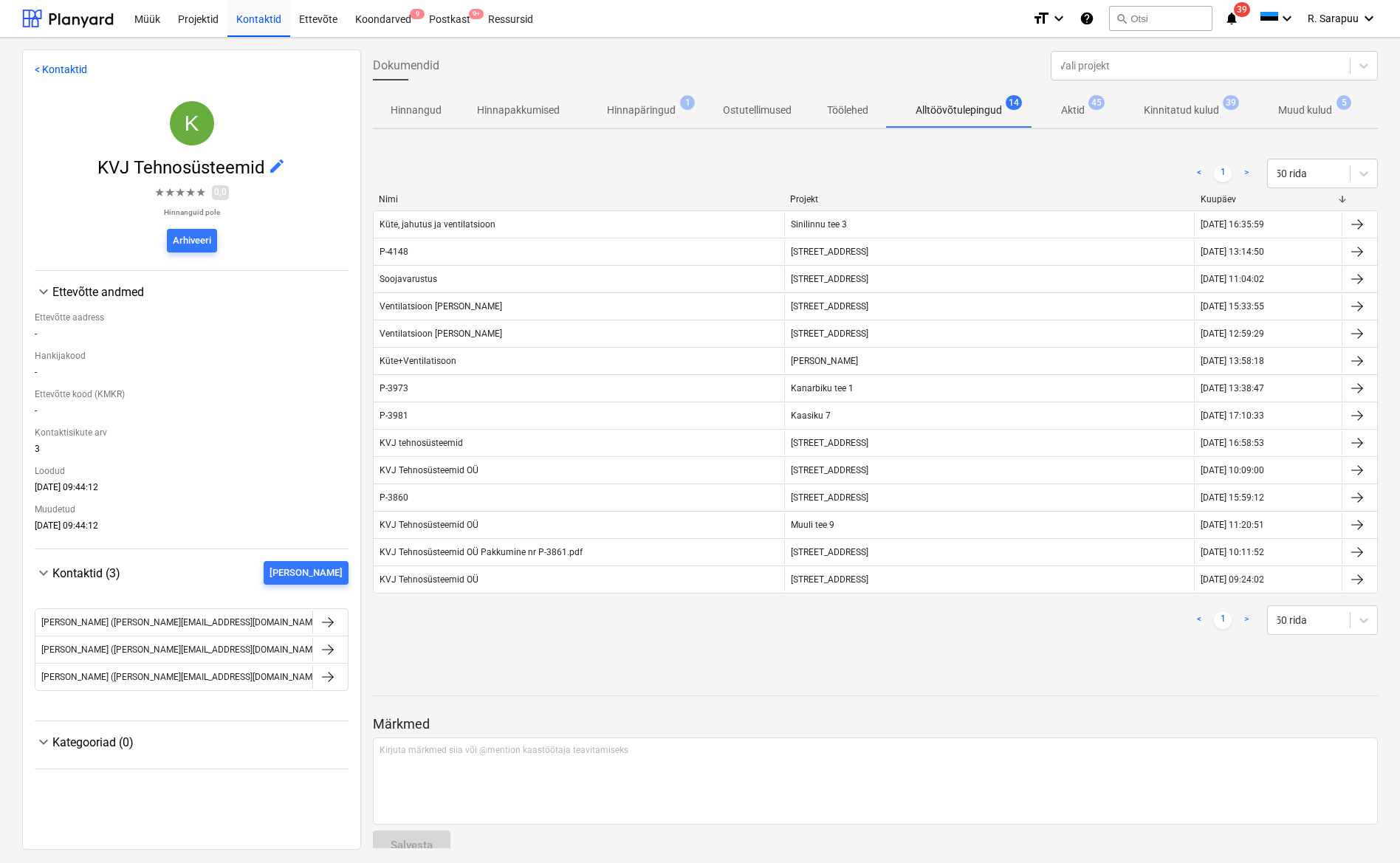
click at [1291, 117] on p "Muud kulud" at bounding box center [1306, 110] width 54 height 15
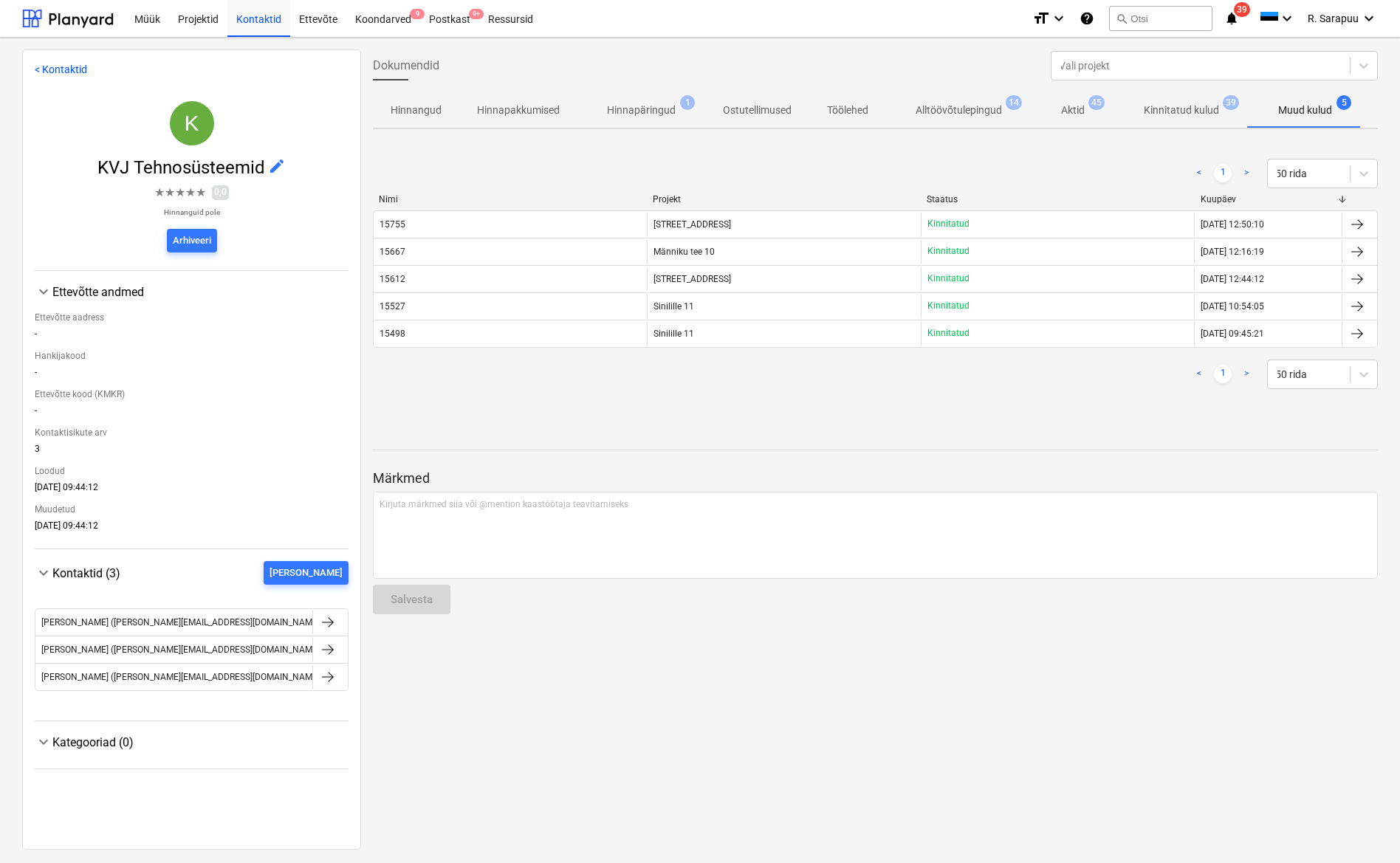
click at [1277, 126] on span at bounding box center [1303, 127] width 113 height 2
drag, startPoint x: 1276, startPoint y: 125, endPoint x: 1249, endPoint y: 128, distance: 27.2
click at [1249, 128] on div "Hinnangud Hinnapakkumised Hinnapäringud 1 Ostutellimused Töölehed Alltöövõtulep…" at bounding box center [875, 111] width 1005 height 37
click at [1300, 110] on p "Muud kulud" at bounding box center [1306, 110] width 54 height 15
click at [1187, 116] on p "Kinnitatud kulud" at bounding box center [1181, 110] width 75 height 15
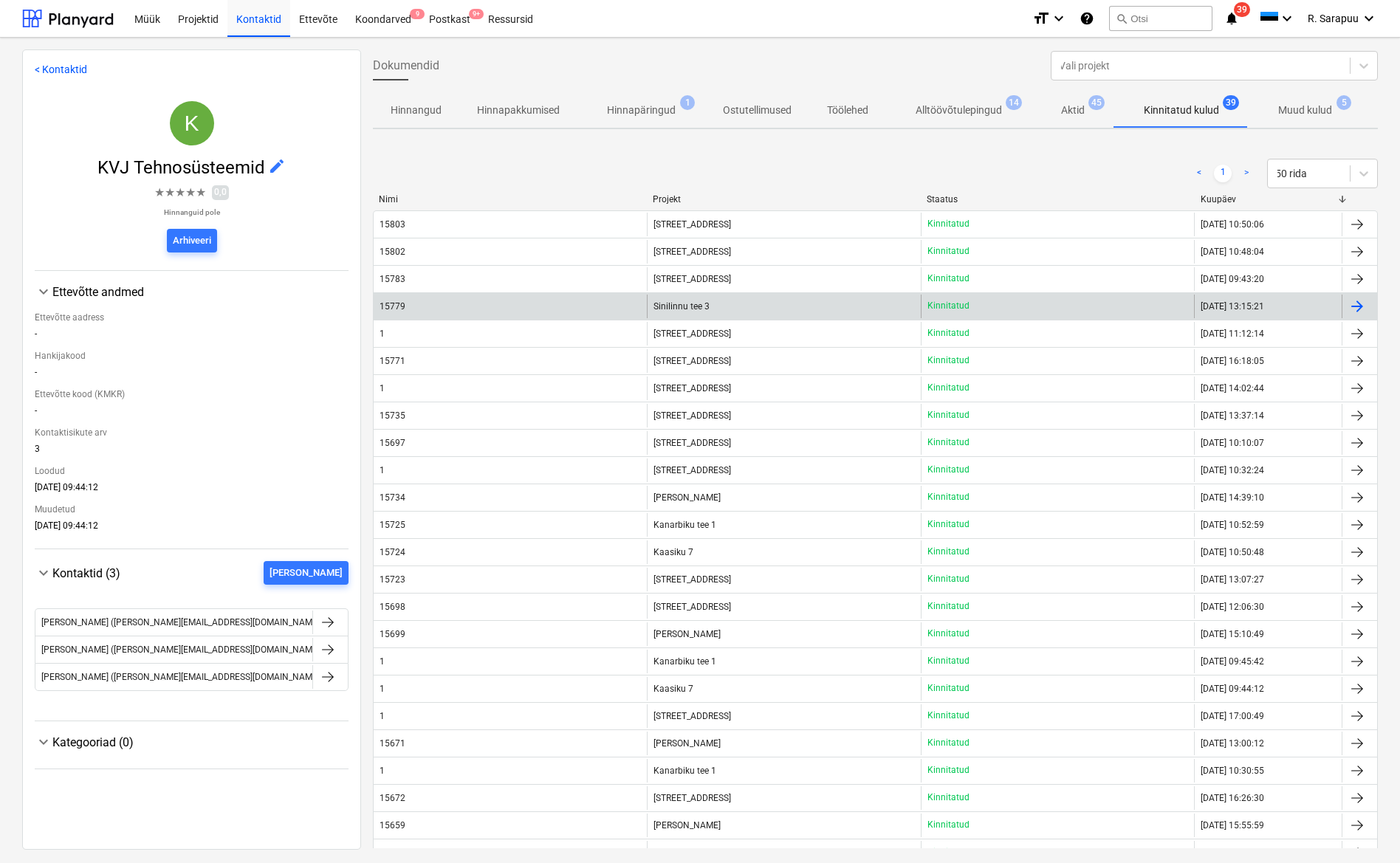
scroll to position [3, 0]
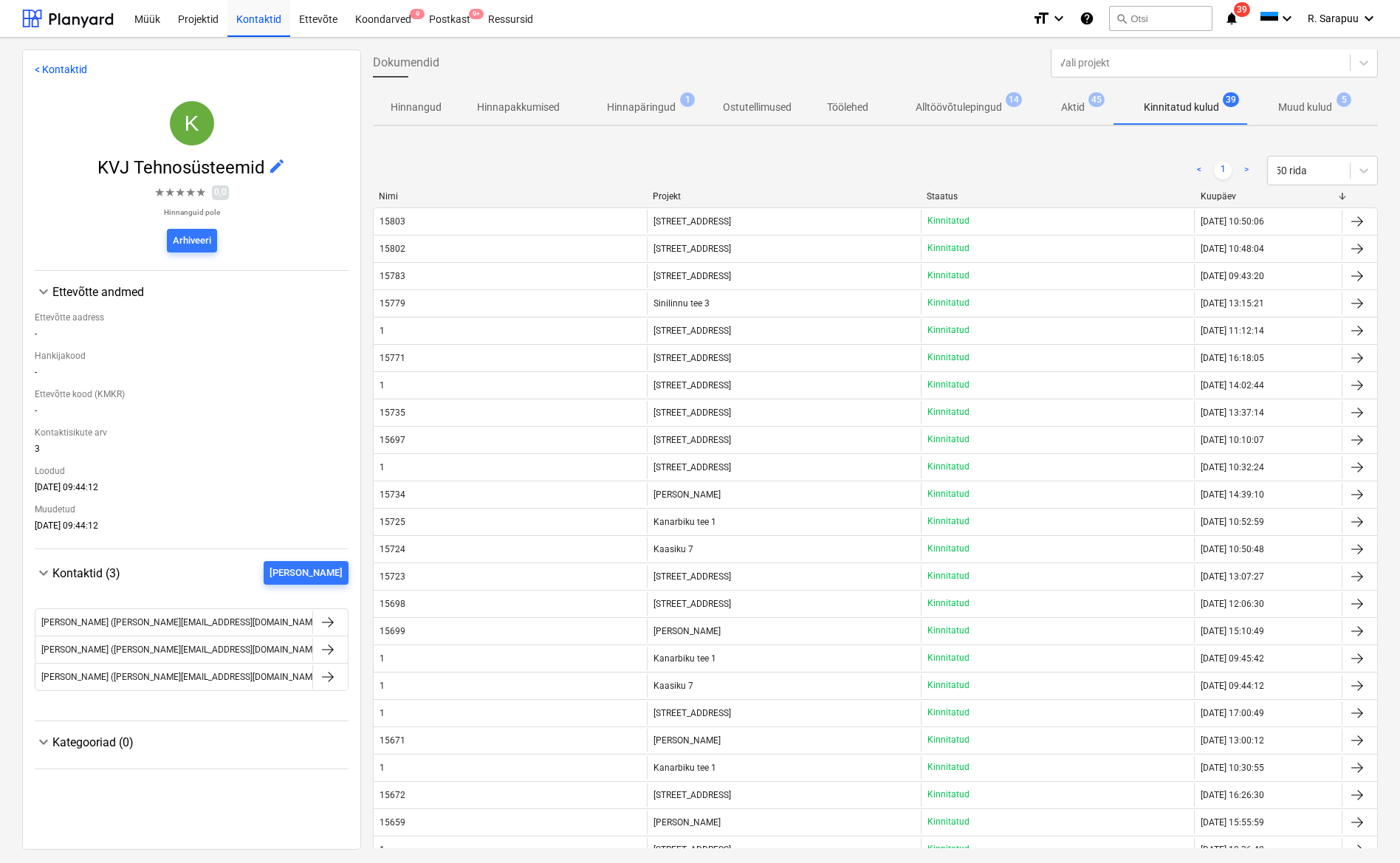
click at [970, 109] on p "Alltöövõtulepingud" at bounding box center [959, 108] width 86 height 15
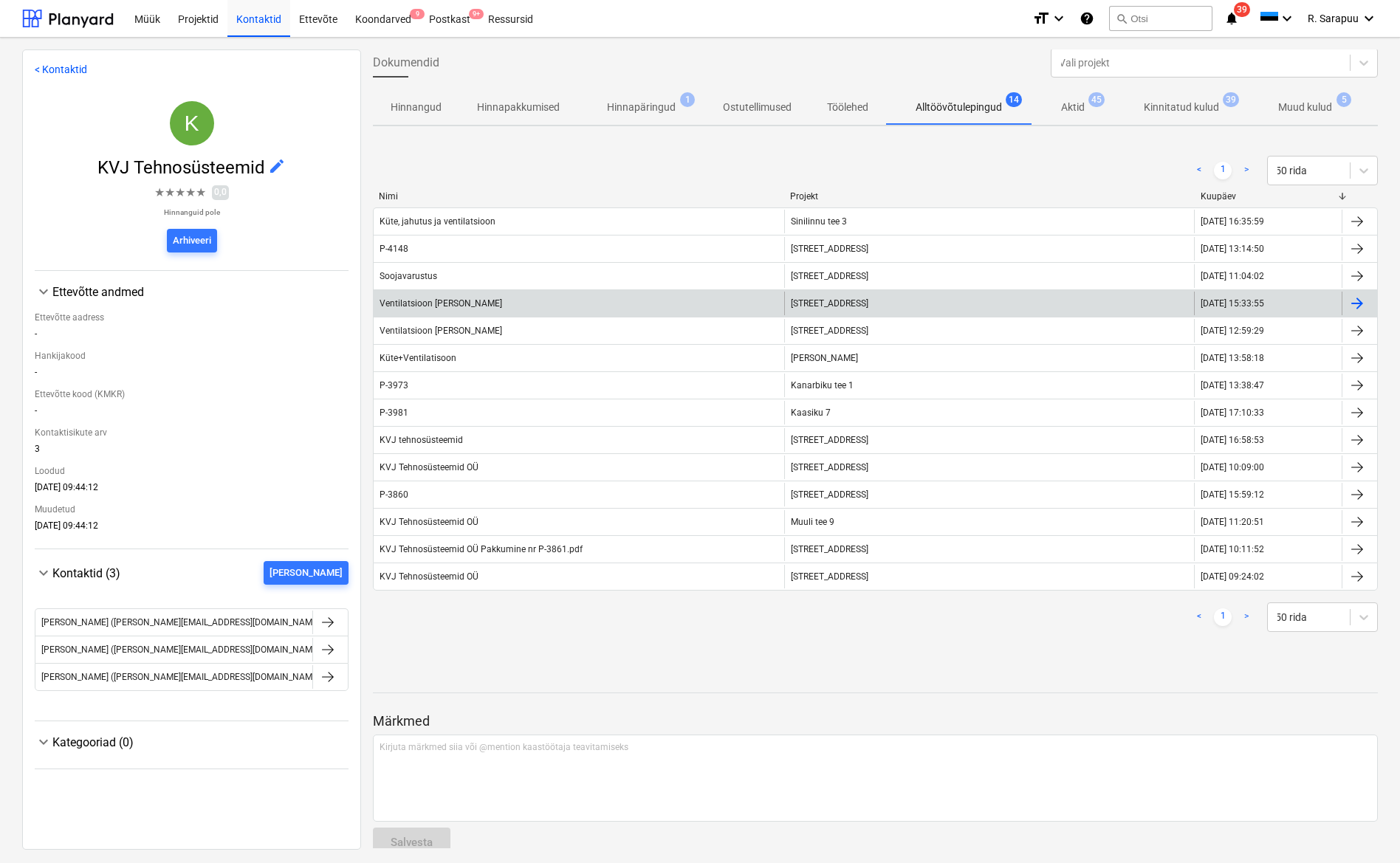
click at [433, 303] on div "Ventilatsioon [PERSON_NAME]" at bounding box center [441, 303] width 123 height 10
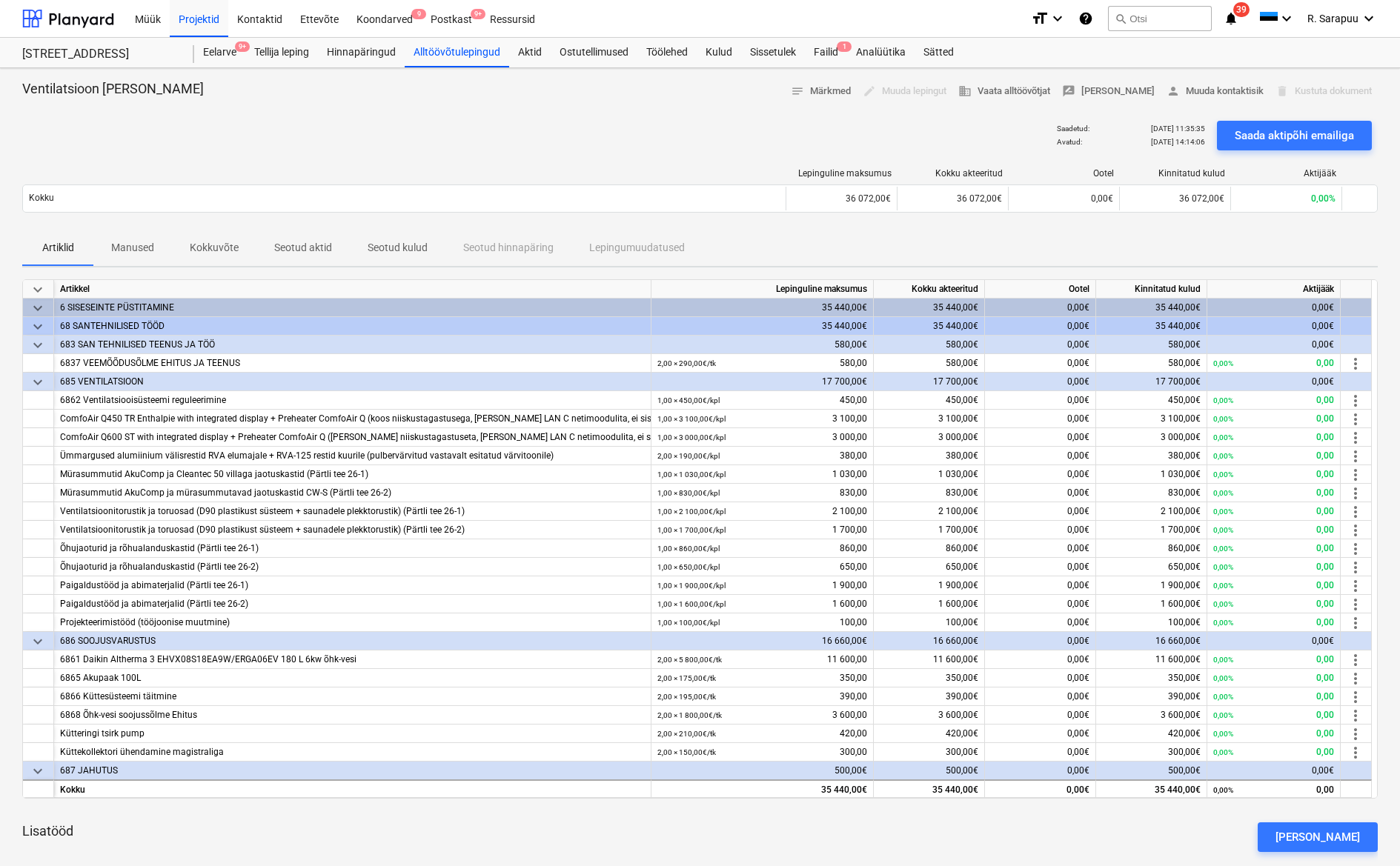
click at [100, 254] on span "Manused" at bounding box center [133, 248] width 78 height 25
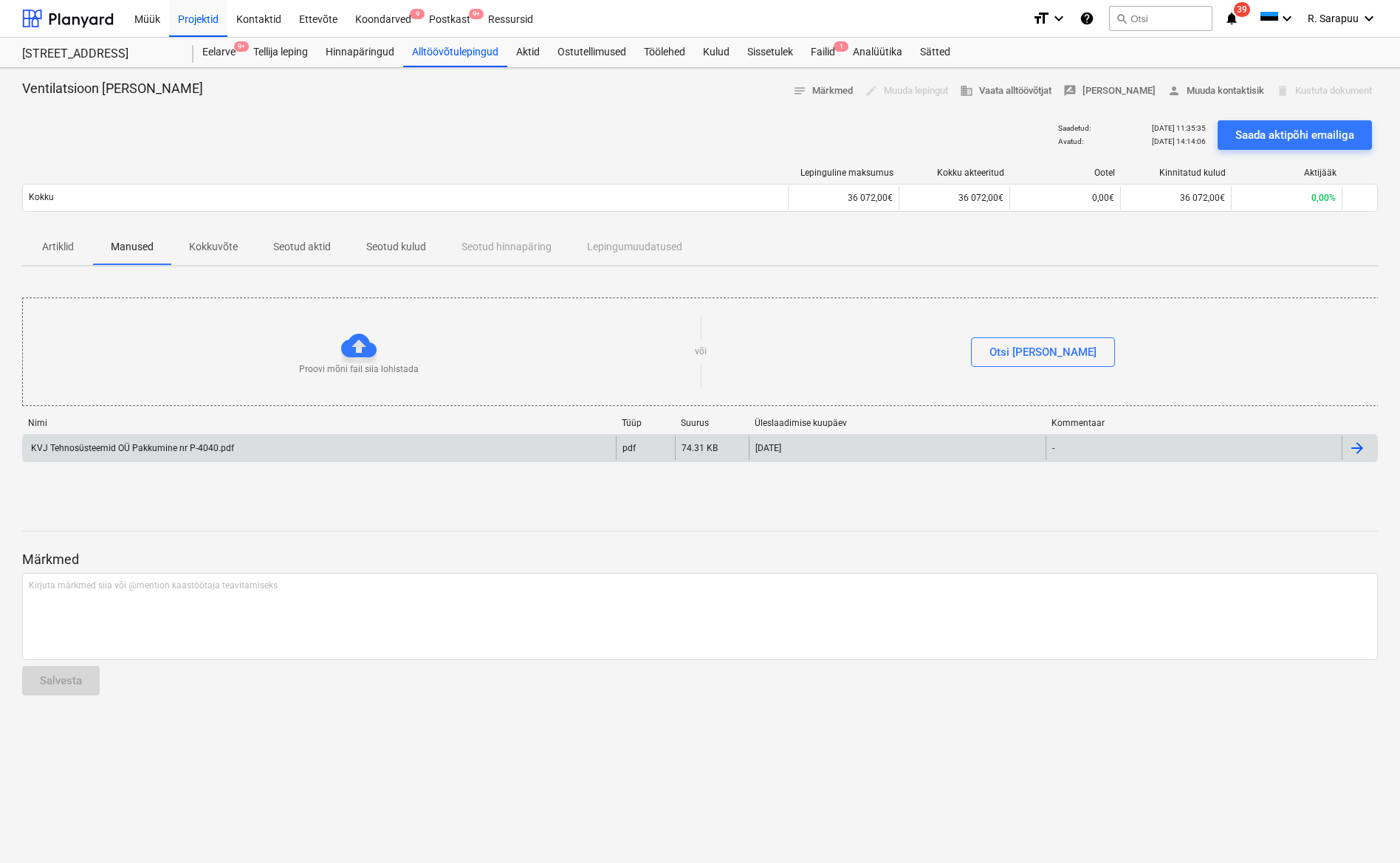
click at [120, 447] on div "KVJ Tehnosüsteemid OÜ Pakkumine nr P-4040.pdf" at bounding box center [131, 448] width 205 height 10
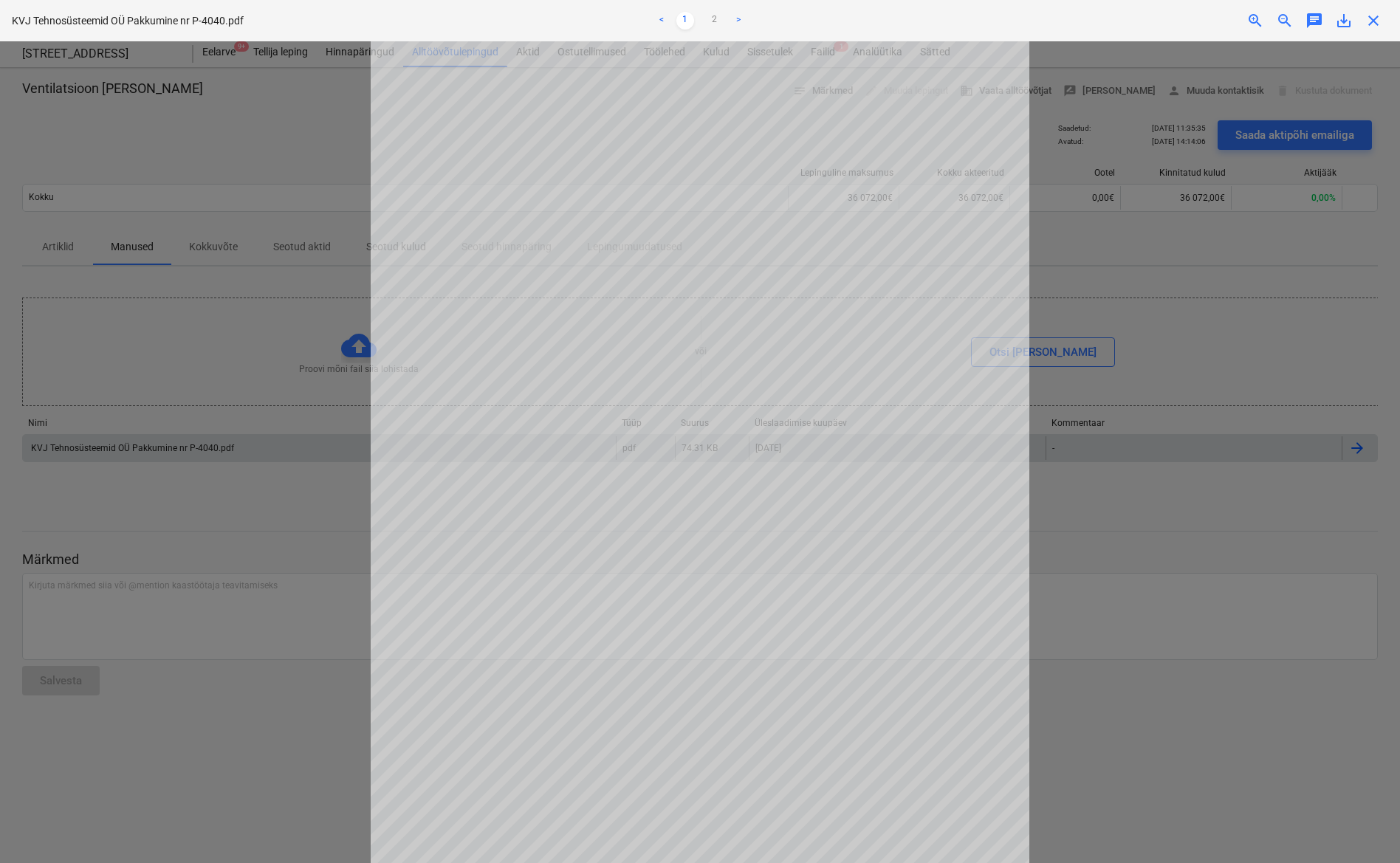
scroll to position [114, 0]
click at [1172, 281] on div at bounding box center [700, 452] width 1400 height 821
